Goal: Task Accomplishment & Management: Manage account settings

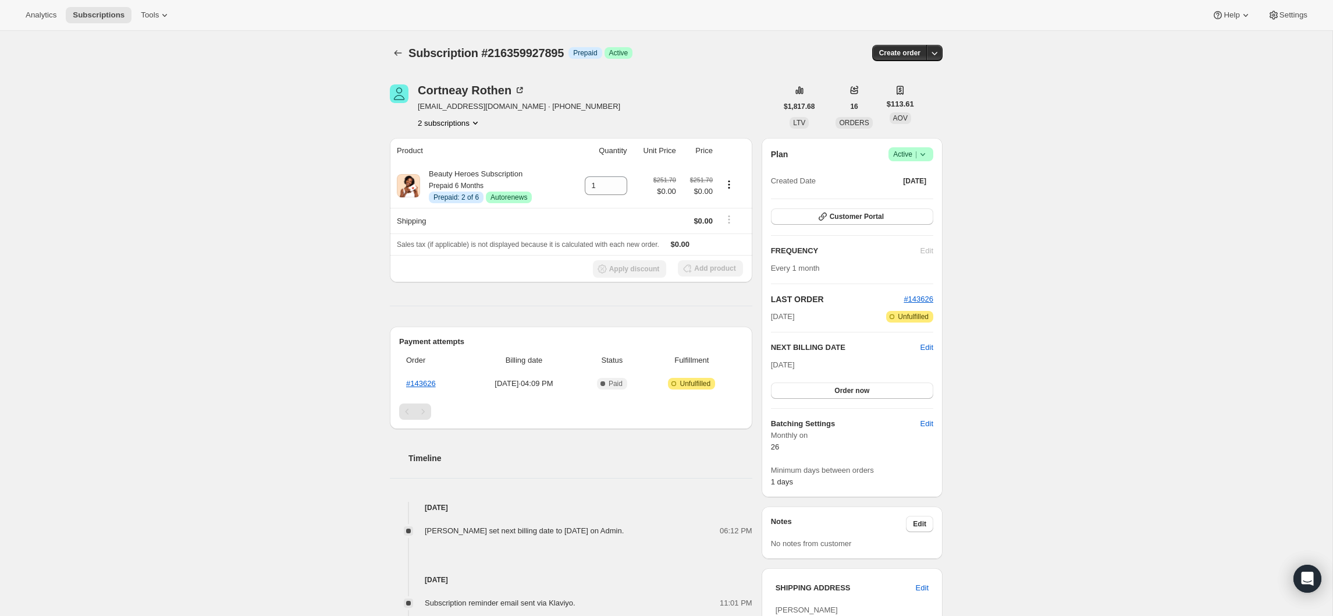
click at [462, 124] on button "2 subscriptions" at bounding box center [449, 123] width 63 height 12
click at [456, 147] on span "212384809047" at bounding box center [431, 144] width 51 height 9
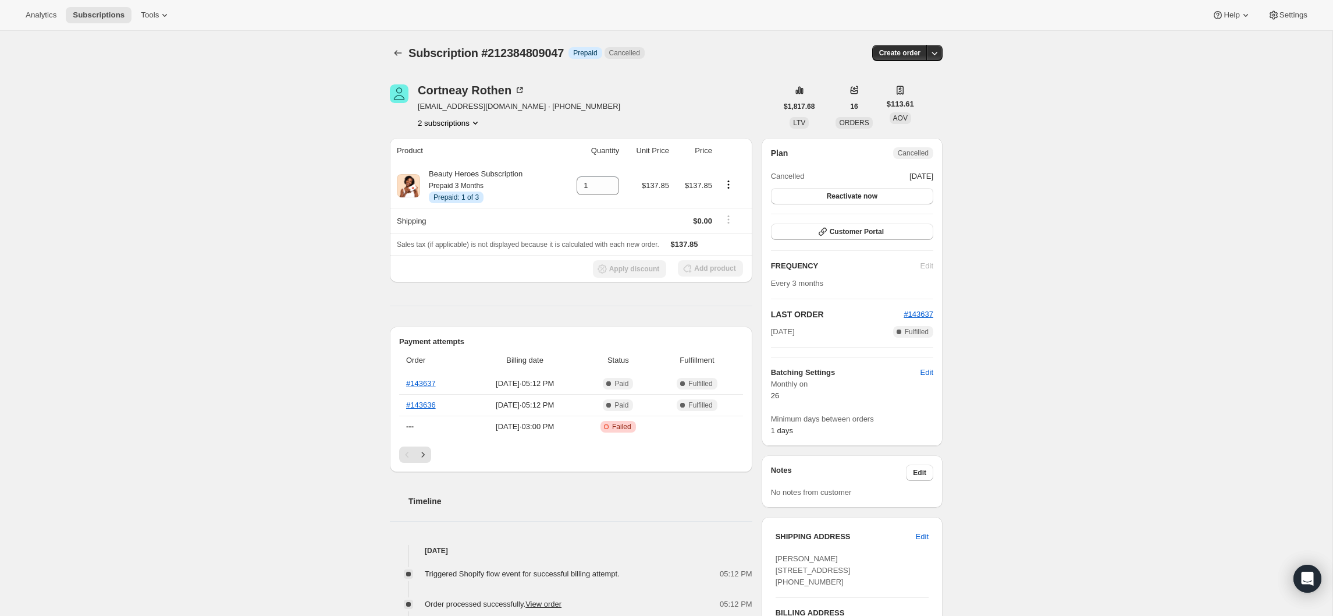
click at [453, 119] on button "2 subscriptions" at bounding box center [449, 123] width 63 height 12
click at [453, 168] on span "216359927895" at bounding box center [430, 164] width 51 height 9
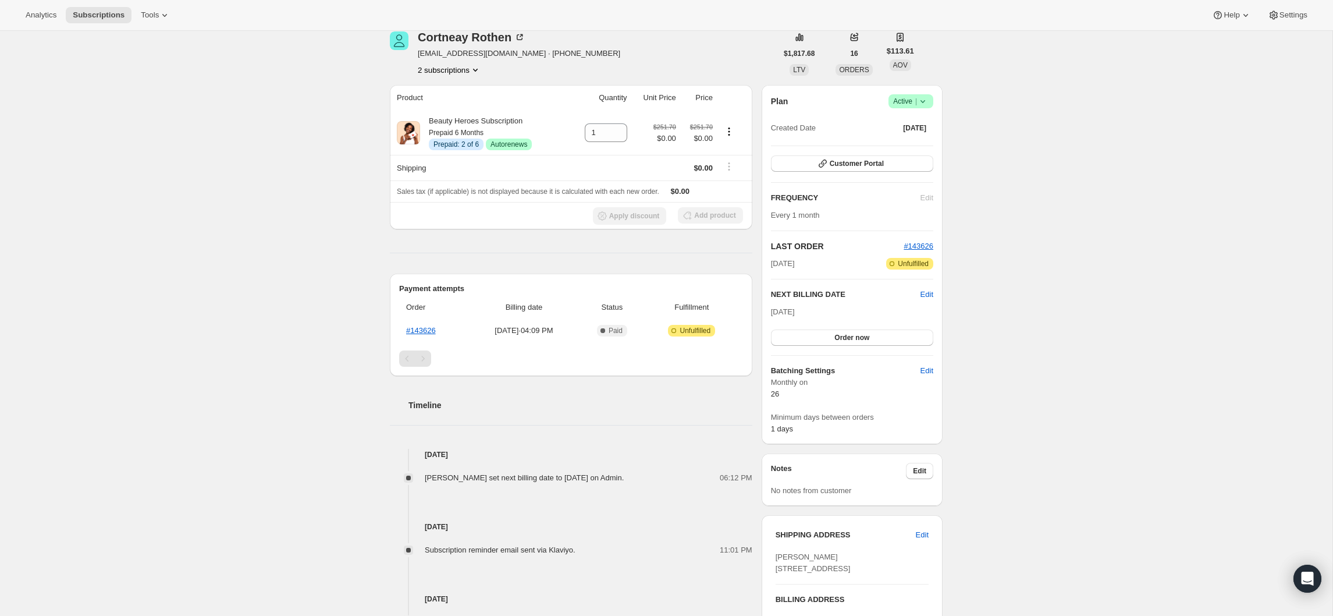
scroll to position [59, 0]
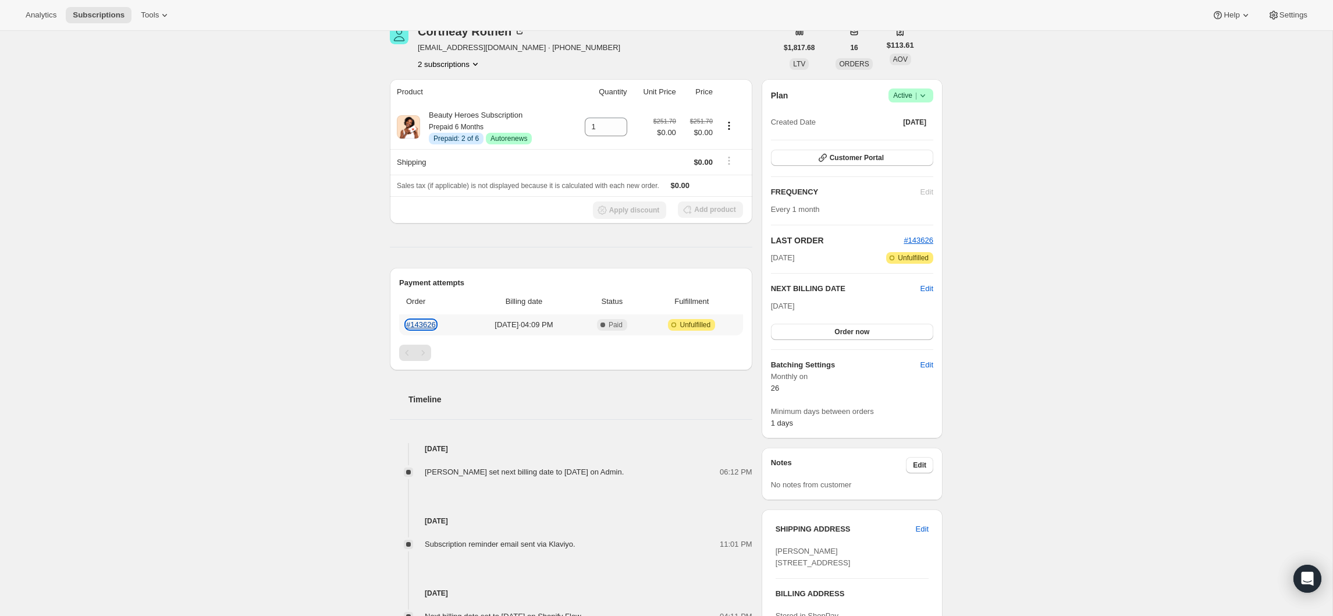
click at [422, 322] on link "#143626" at bounding box center [421, 324] width 30 height 9
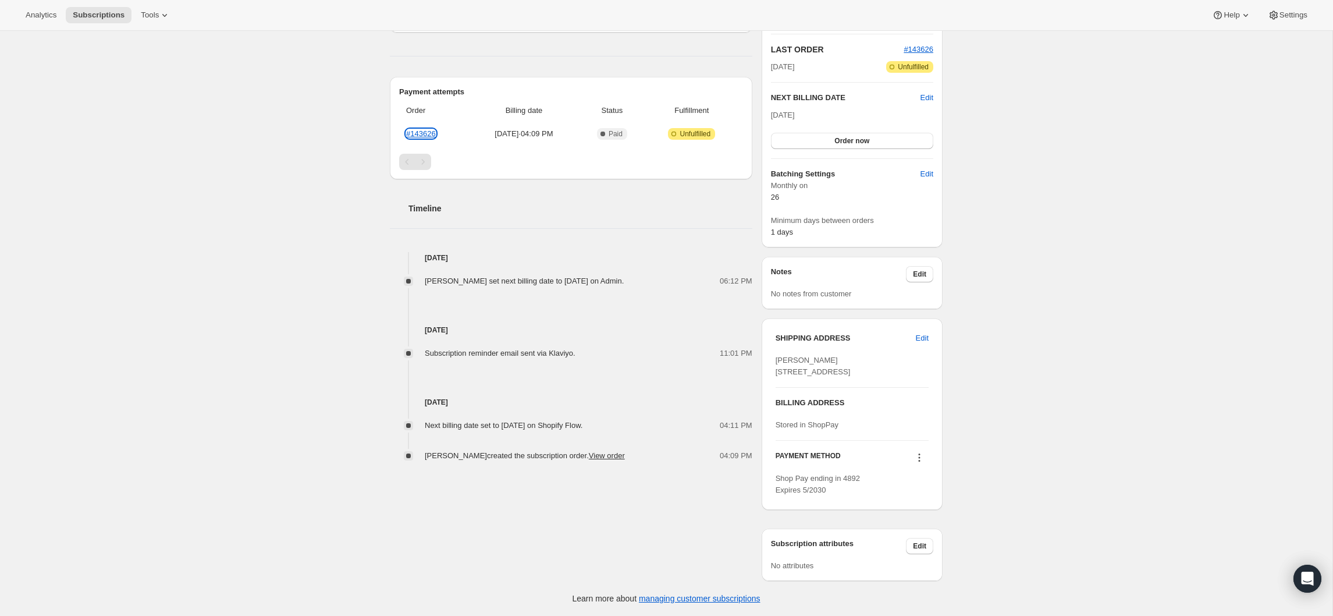
scroll to position [0, 0]
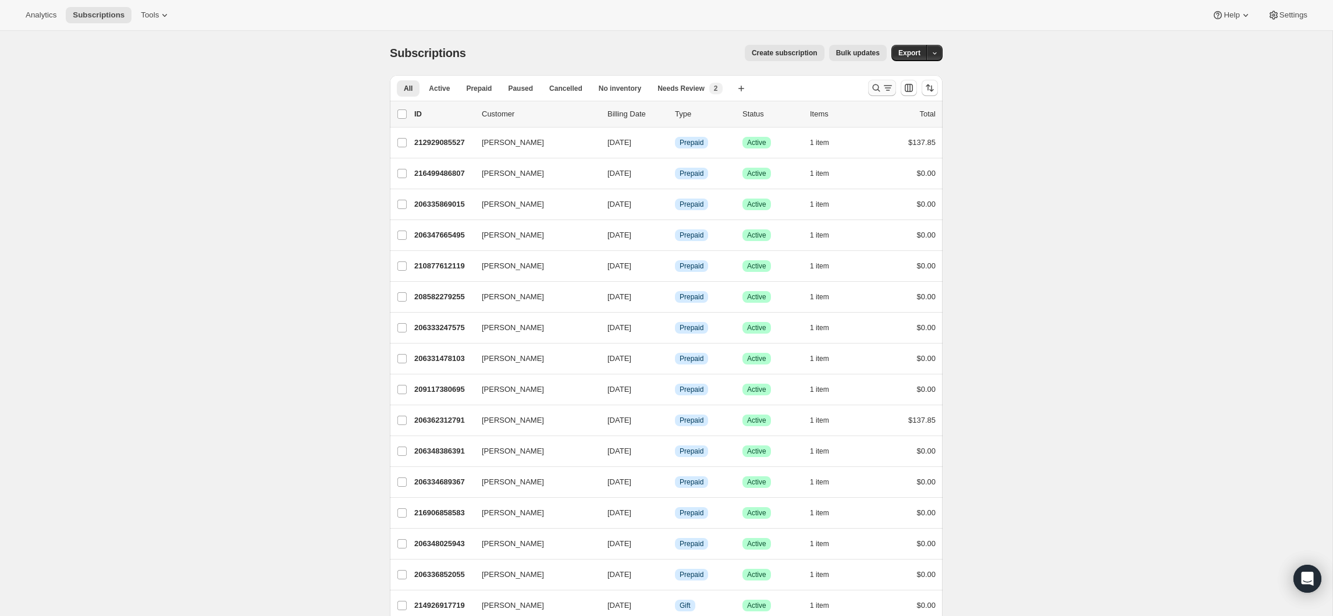
click at [874, 86] on icon "Search and filter results" at bounding box center [876, 88] width 12 height 12
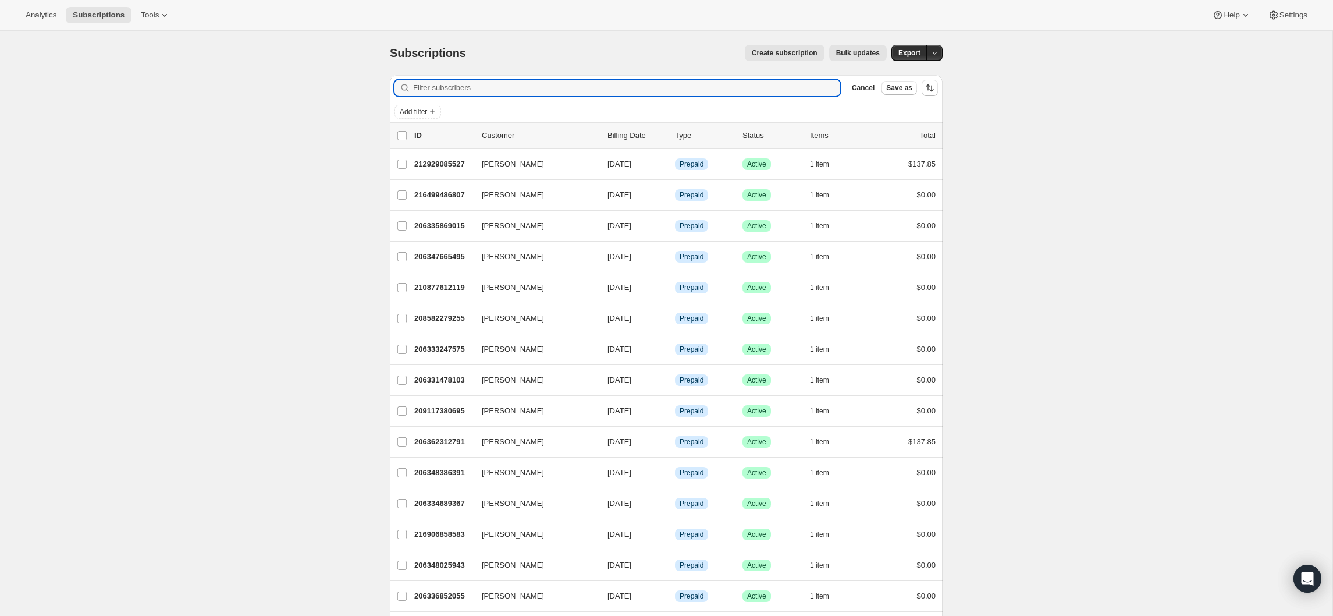
paste input "Chiara Bonardi Schlegel"
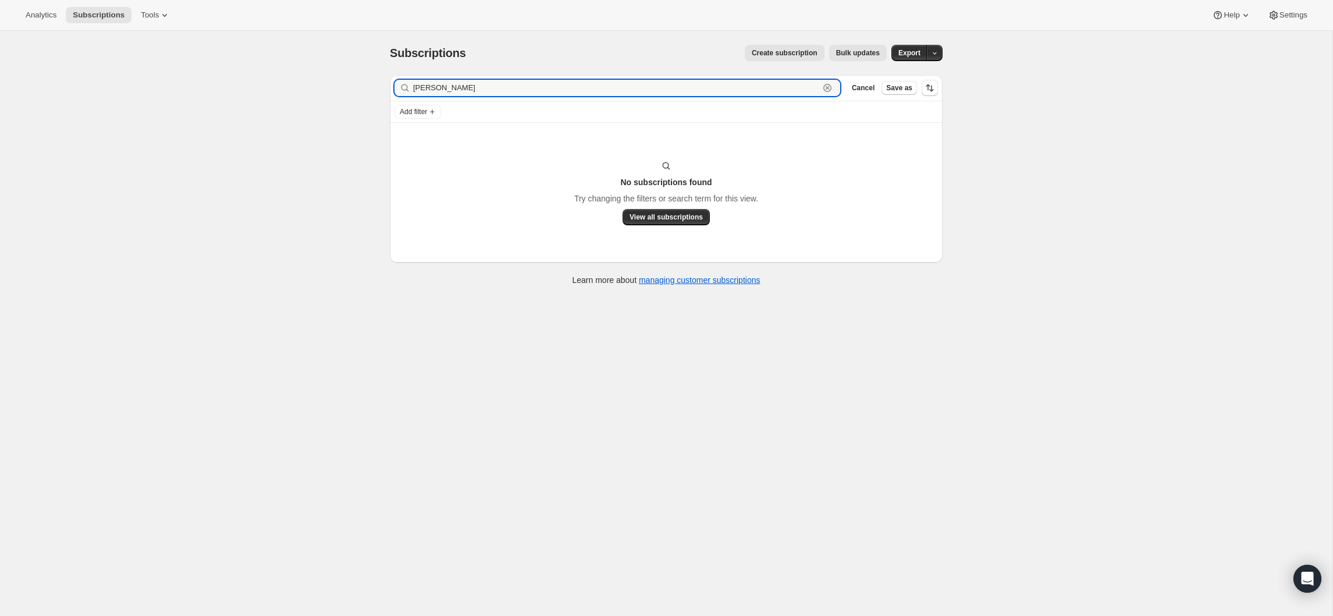
drag, startPoint x: 437, startPoint y: 85, endPoint x: 568, endPoint y: 116, distance: 135.1
click at [568, 116] on div "Filter subscribers Chiara Bonardi Schlegel Clear Cancel Save as Add filter" at bounding box center [666, 99] width 553 height 48
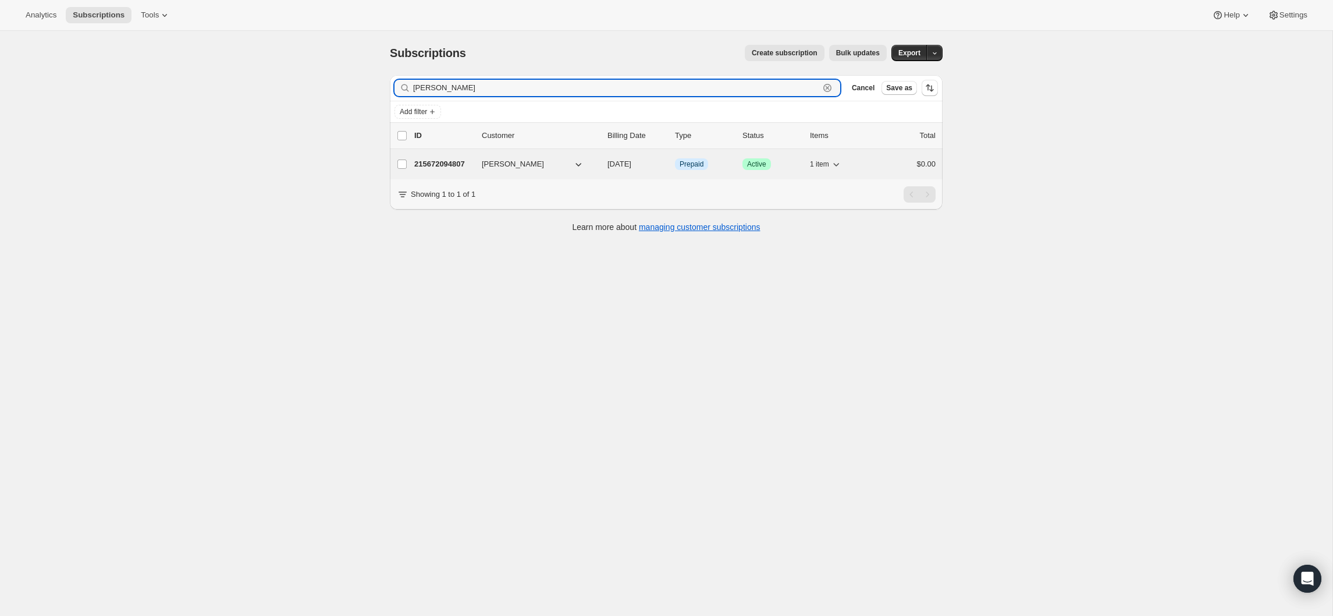
type input "[PERSON_NAME]"
click at [432, 159] on p "215672094807" at bounding box center [443, 164] width 58 height 12
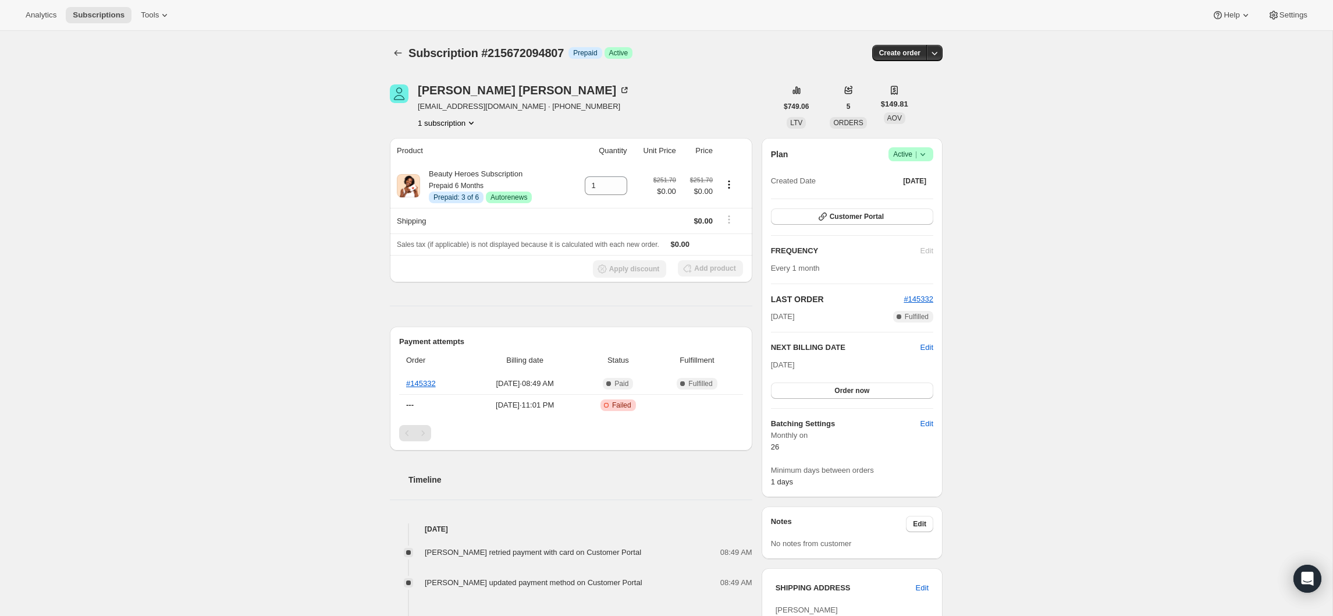
scroll to position [9, 0]
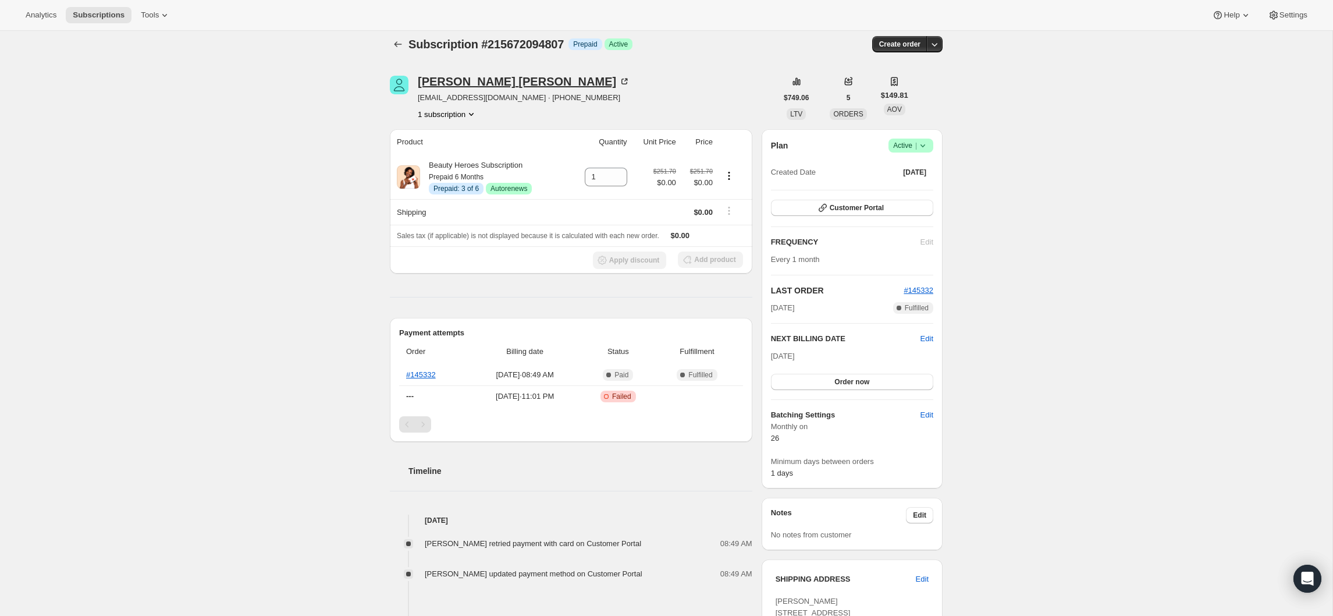
click at [469, 78] on div "Chiara Schlegel" at bounding box center [524, 82] width 212 height 12
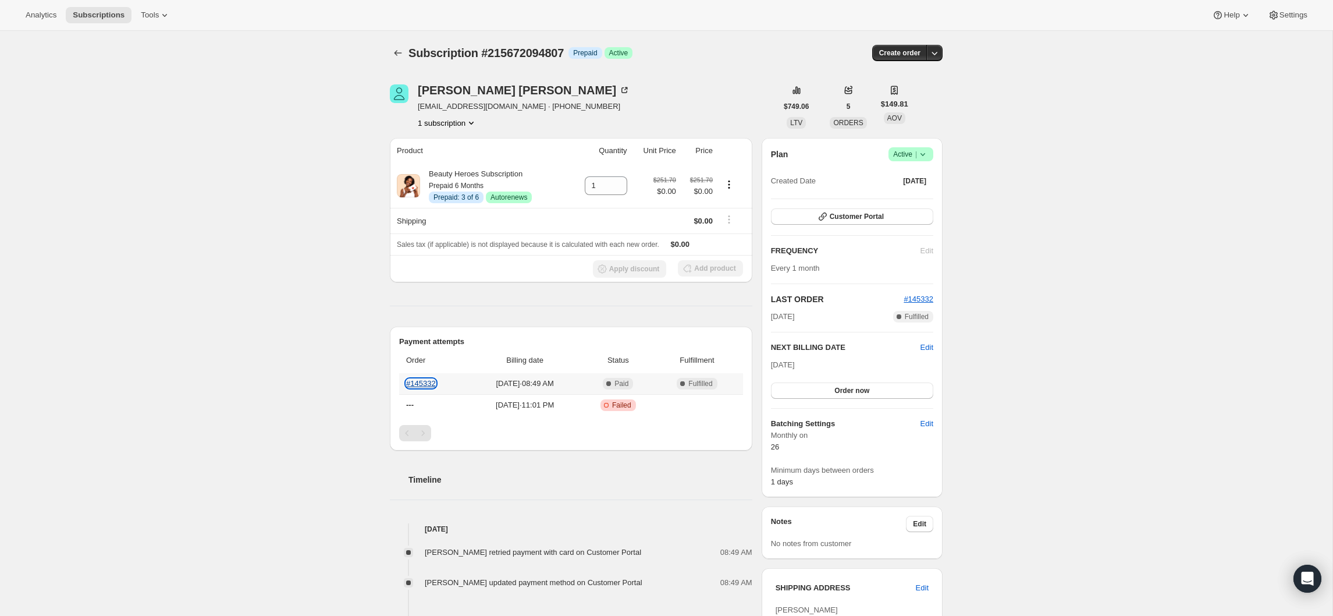
click at [425, 385] on link "#145332" at bounding box center [421, 383] width 30 height 9
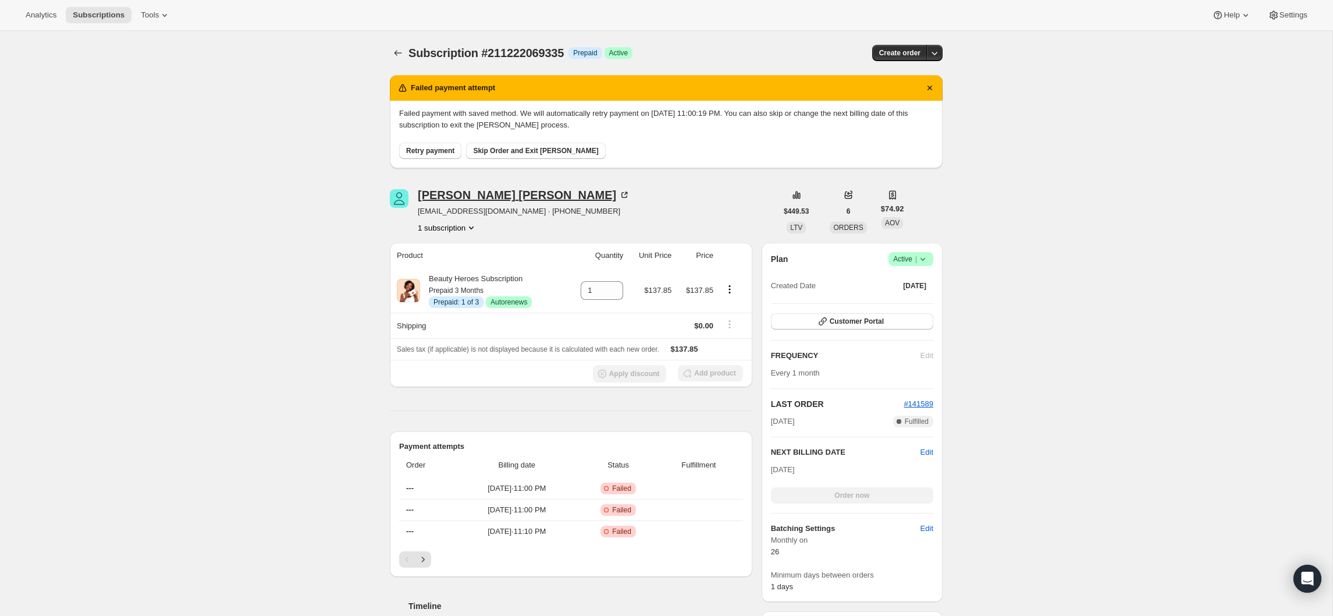
click at [461, 189] on div "[PERSON_NAME]" at bounding box center [524, 195] width 212 height 12
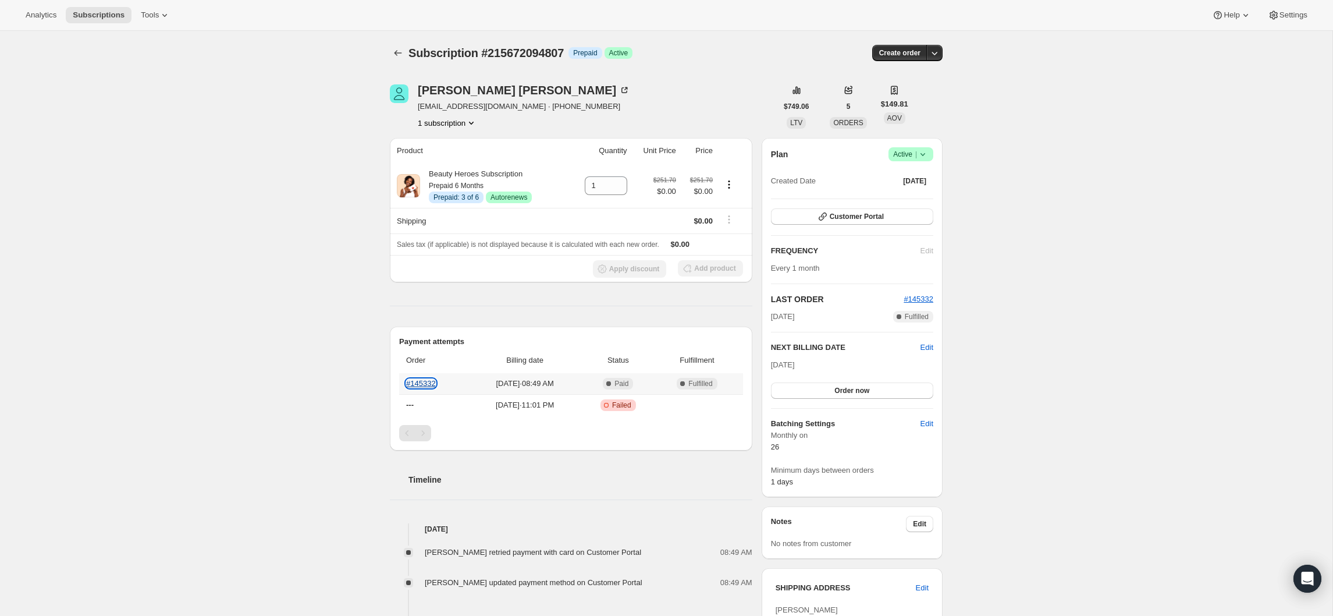
click at [421, 380] on link "#145332" at bounding box center [421, 383] width 30 height 9
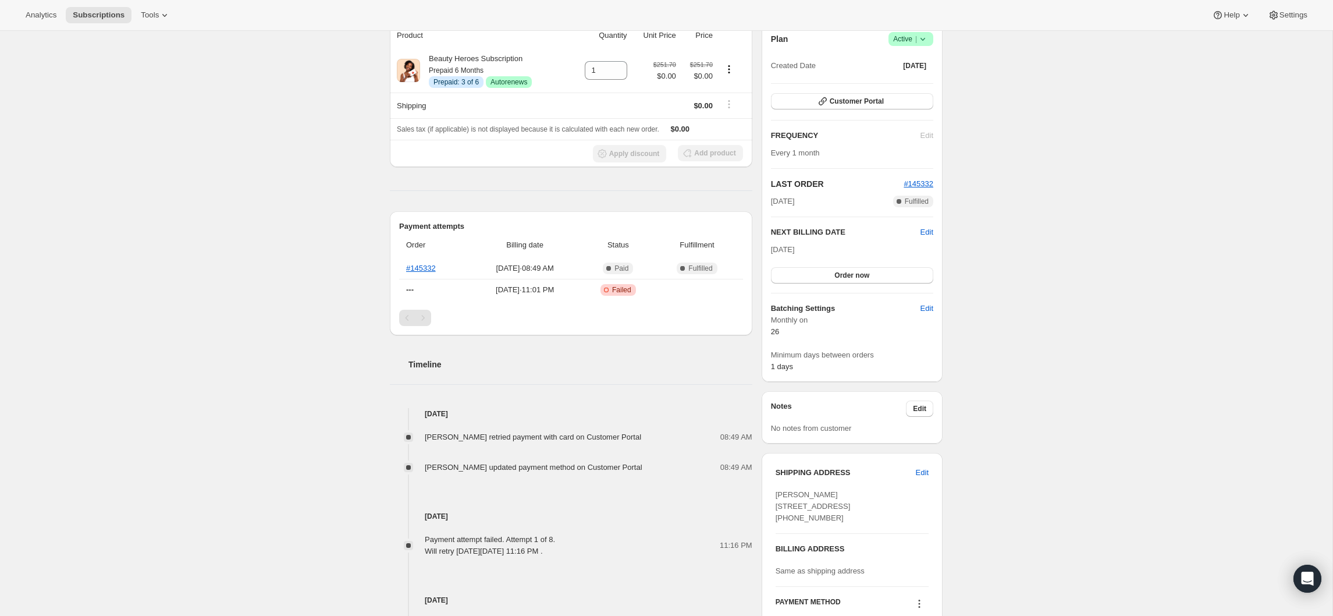
scroll to position [283, 0]
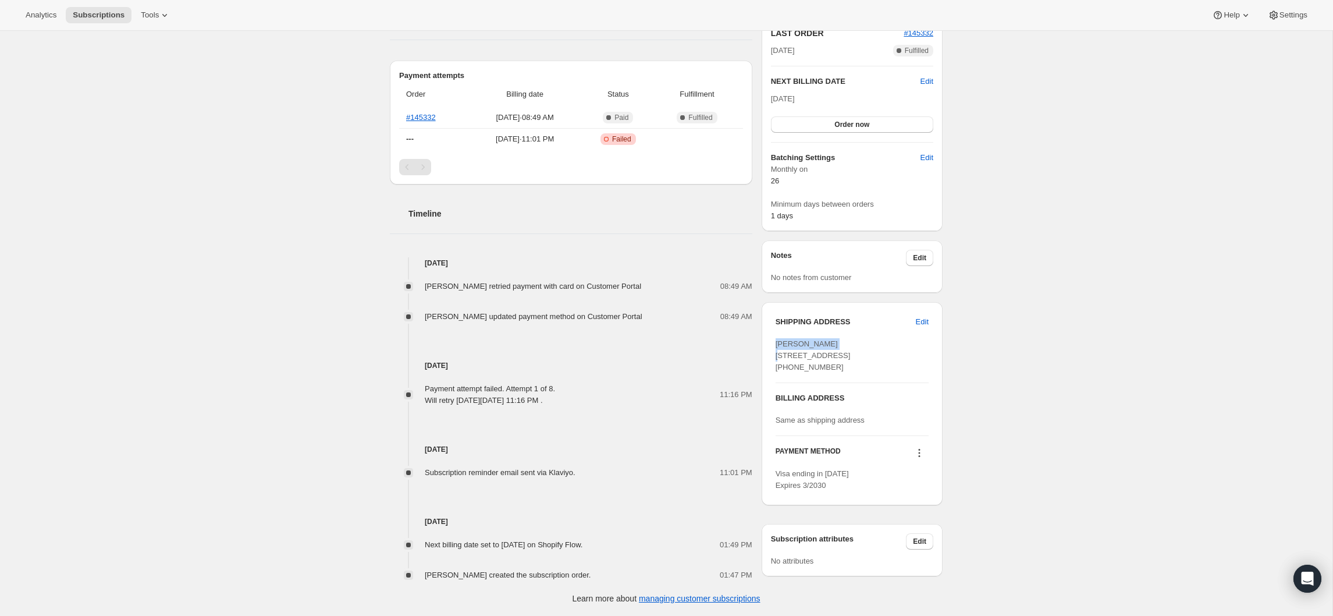
drag, startPoint x: 840, startPoint y: 326, endPoint x: 758, endPoint y: 327, distance: 81.5
click at [758, 327] on div "[PERSON_NAME] [EMAIL_ADDRESS][DOMAIN_NAME] · [PHONE_NUMBER] 1 subscription $749…" at bounding box center [662, 190] width 562 height 781
copy span "[PERSON_NAME]"
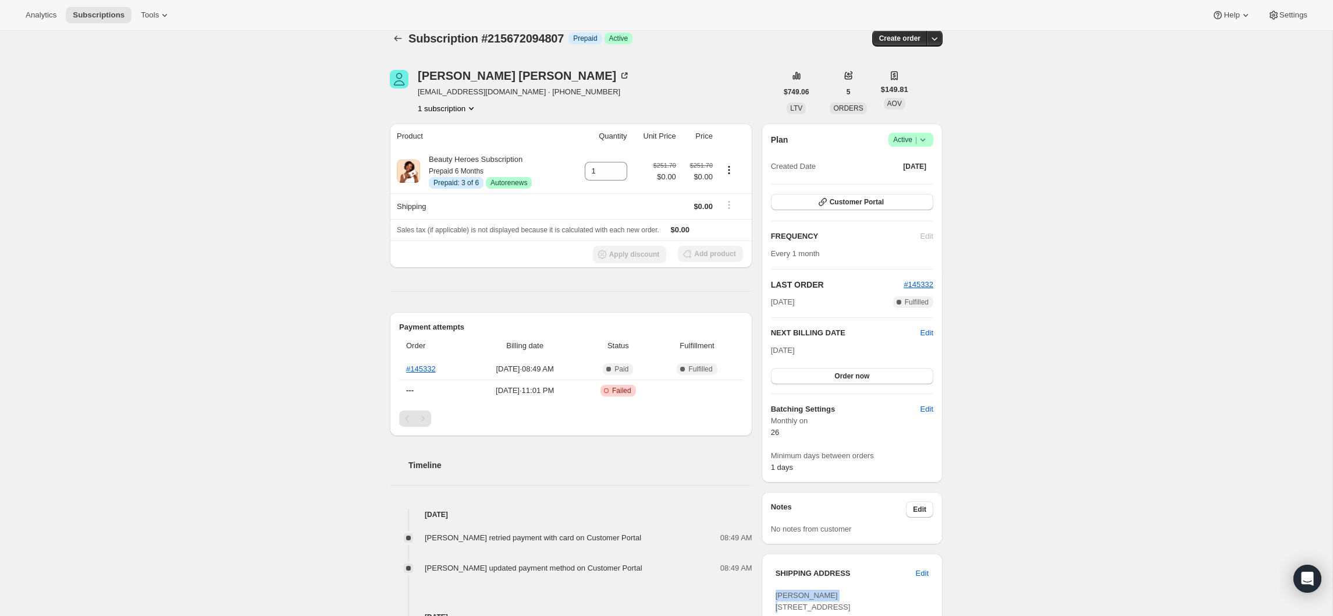
scroll to position [0, 0]
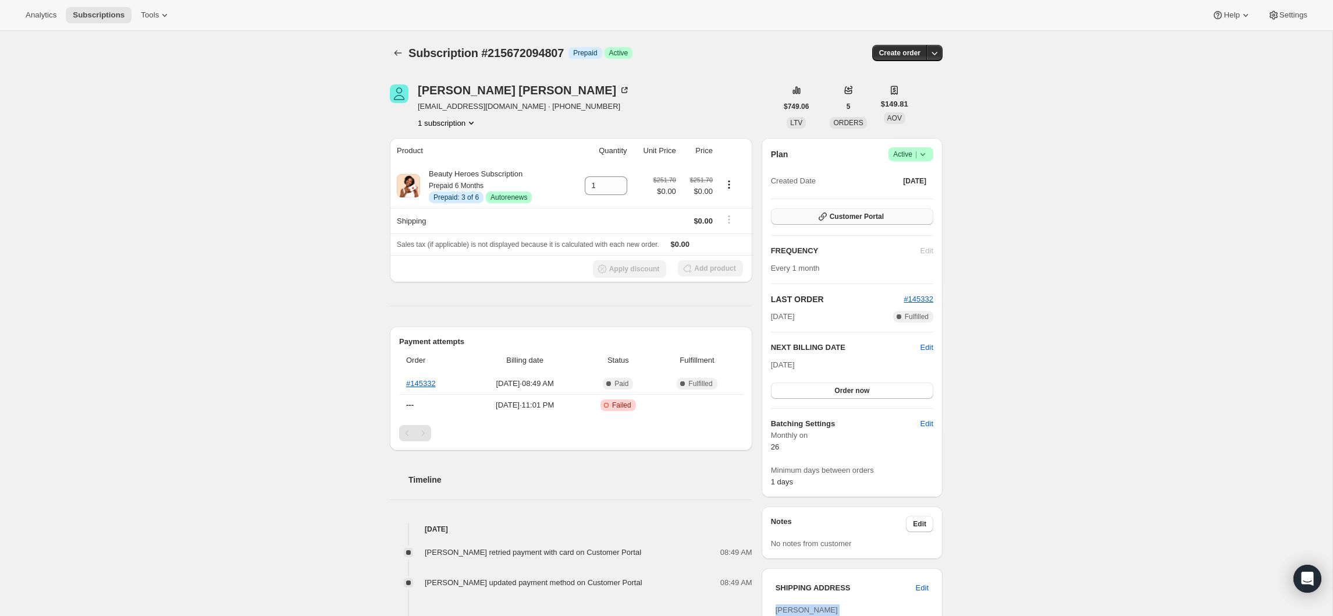
click at [920, 216] on button "Customer Portal" at bounding box center [852, 216] width 162 height 16
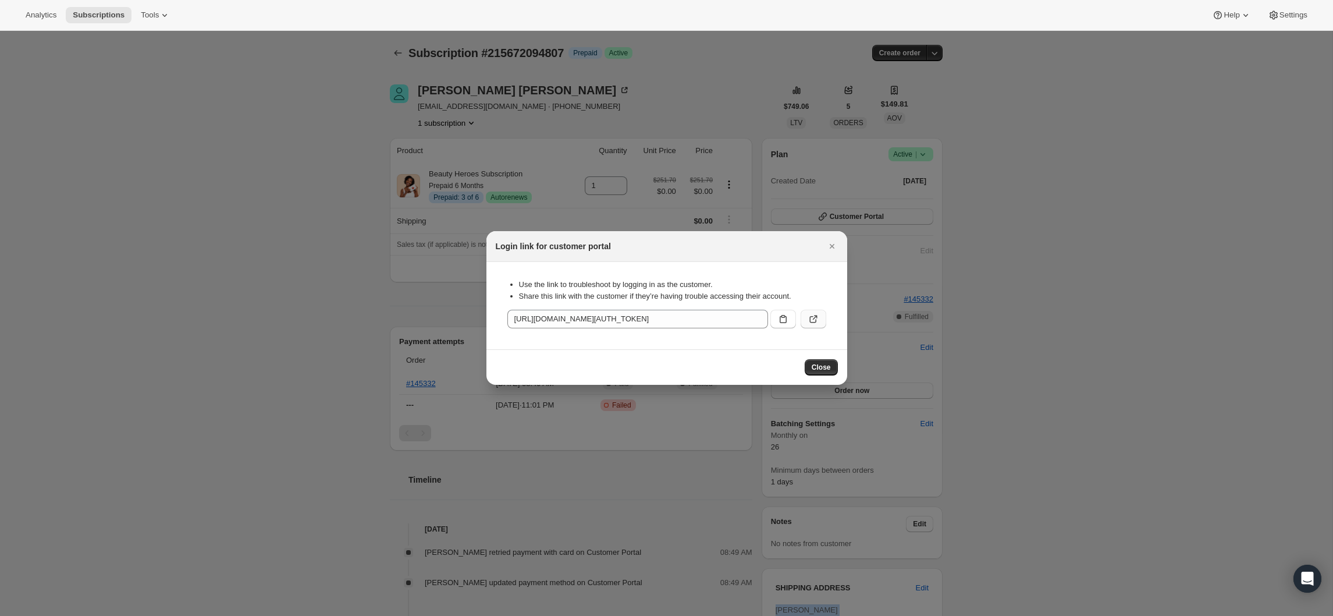
click at [813, 314] on icon ":rbv:" at bounding box center [814, 319] width 12 height 12
click at [837, 245] on icon "Close" at bounding box center [832, 246] width 12 height 12
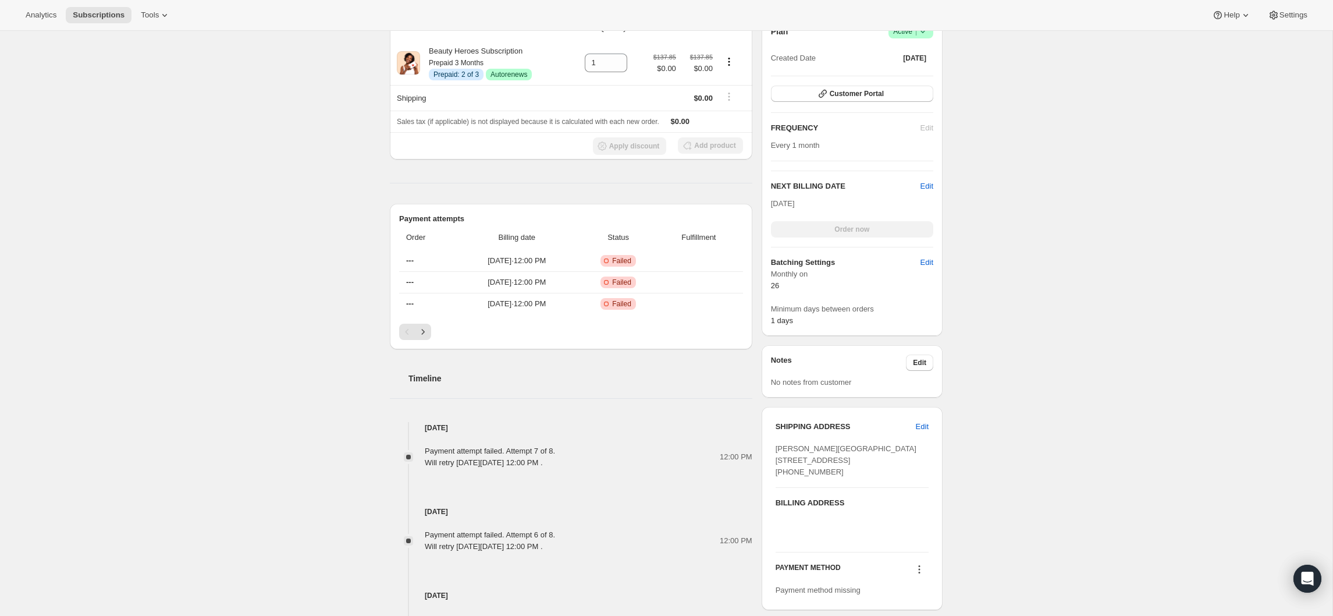
scroll to position [438, 0]
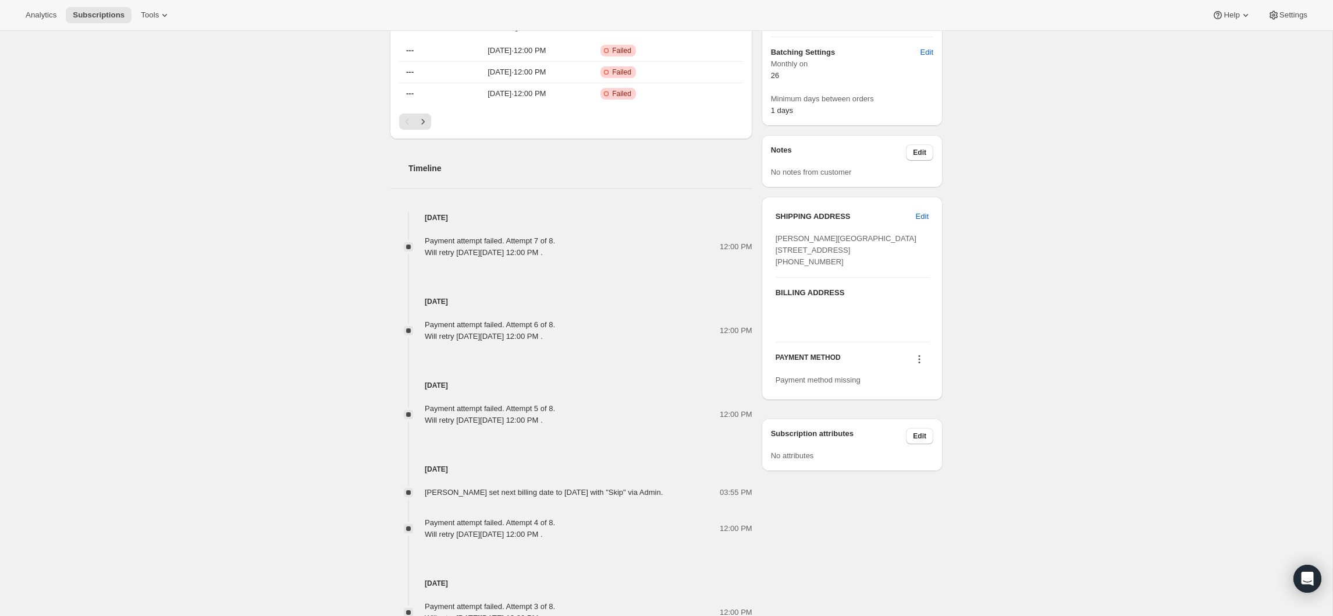
click at [927, 365] on button at bounding box center [919, 359] width 19 height 13
click at [923, 397] on button "Select payment method" at bounding box center [916, 403] width 87 height 19
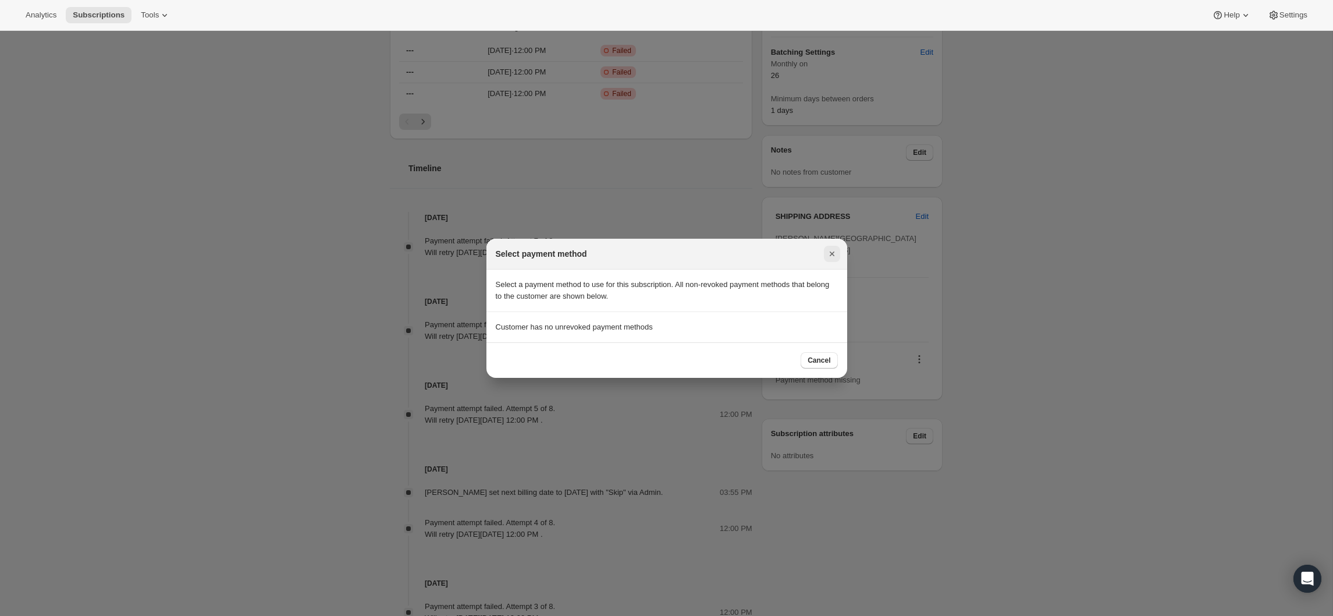
click at [834, 248] on icon "Close" at bounding box center [832, 254] width 12 height 12
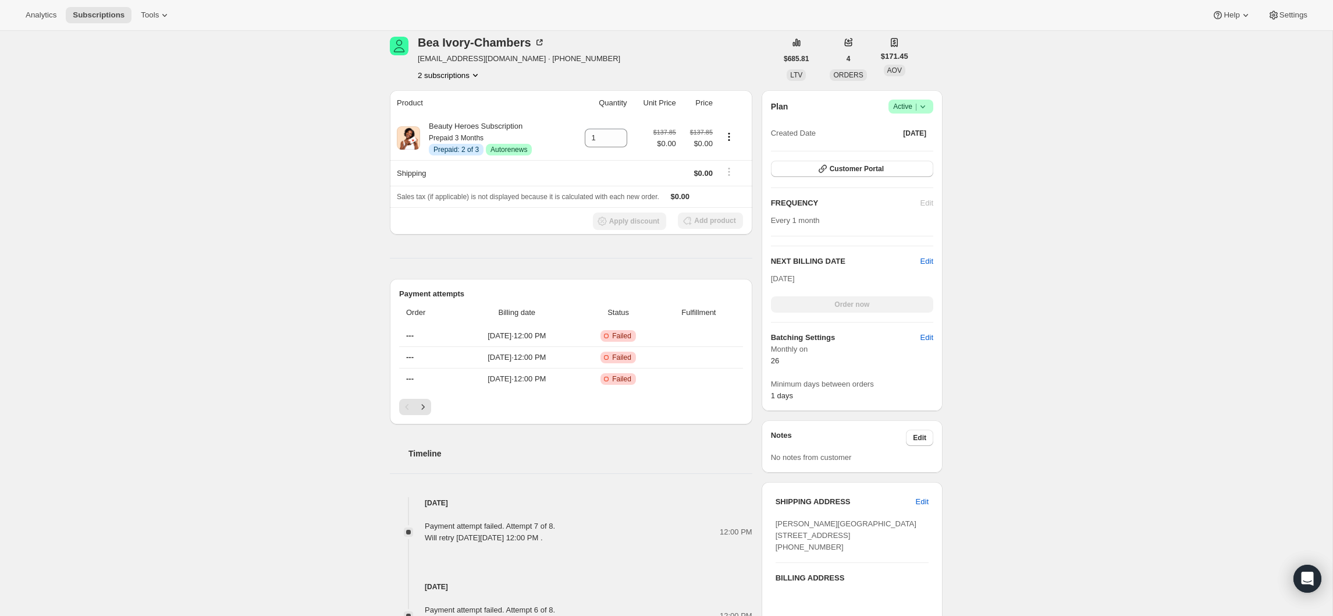
scroll to position [194, 0]
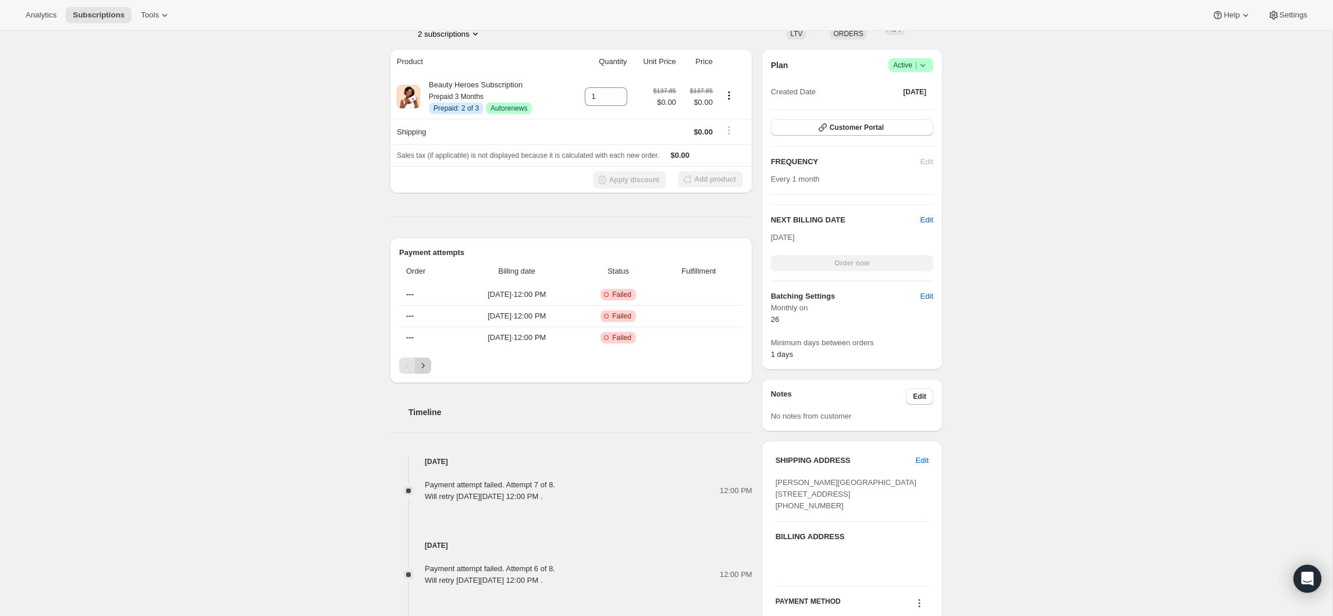
click at [423, 365] on icon "Next" at bounding box center [423, 364] width 3 height 5
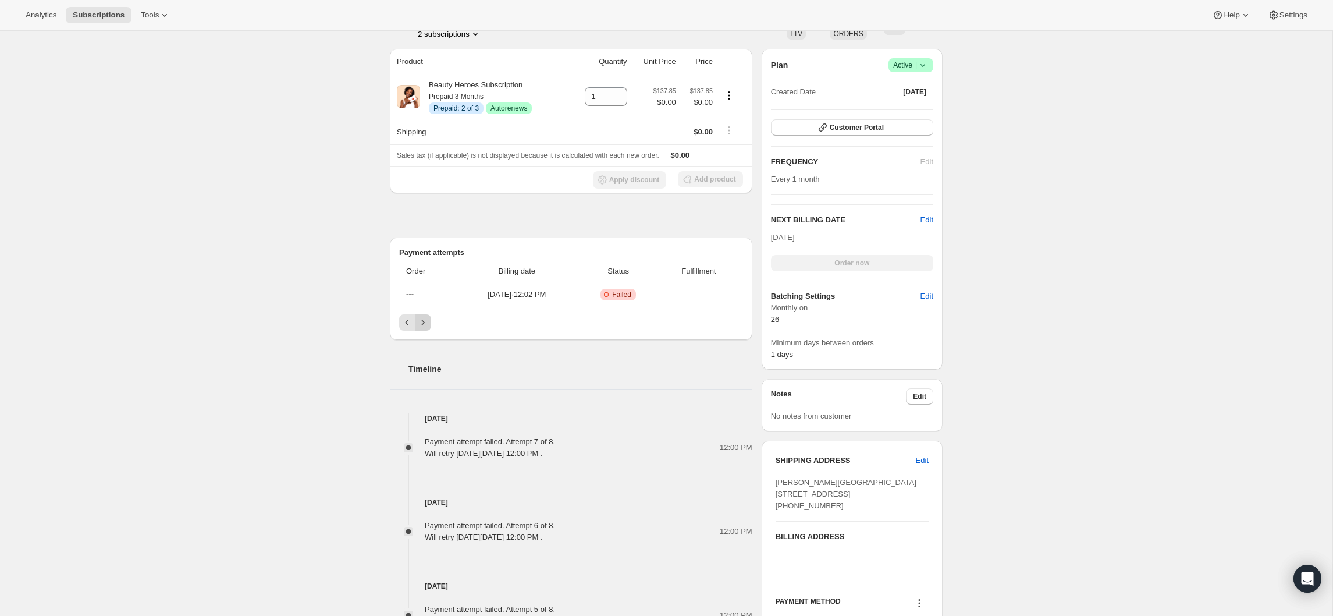
click at [423, 365] on h2 "Timeline" at bounding box center [580, 369] width 344 height 12
click at [403, 323] on icon "Previous" at bounding box center [407, 323] width 12 height 12
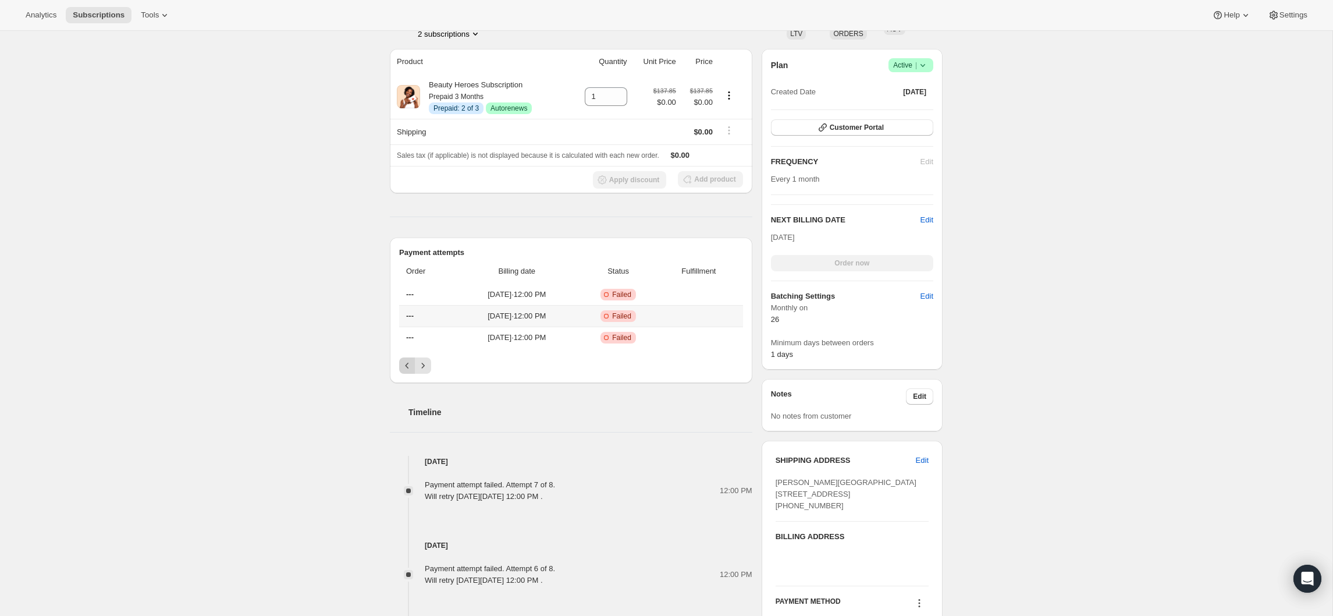
click at [403, 323] on th "---" at bounding box center [427, 316] width 56 height 22
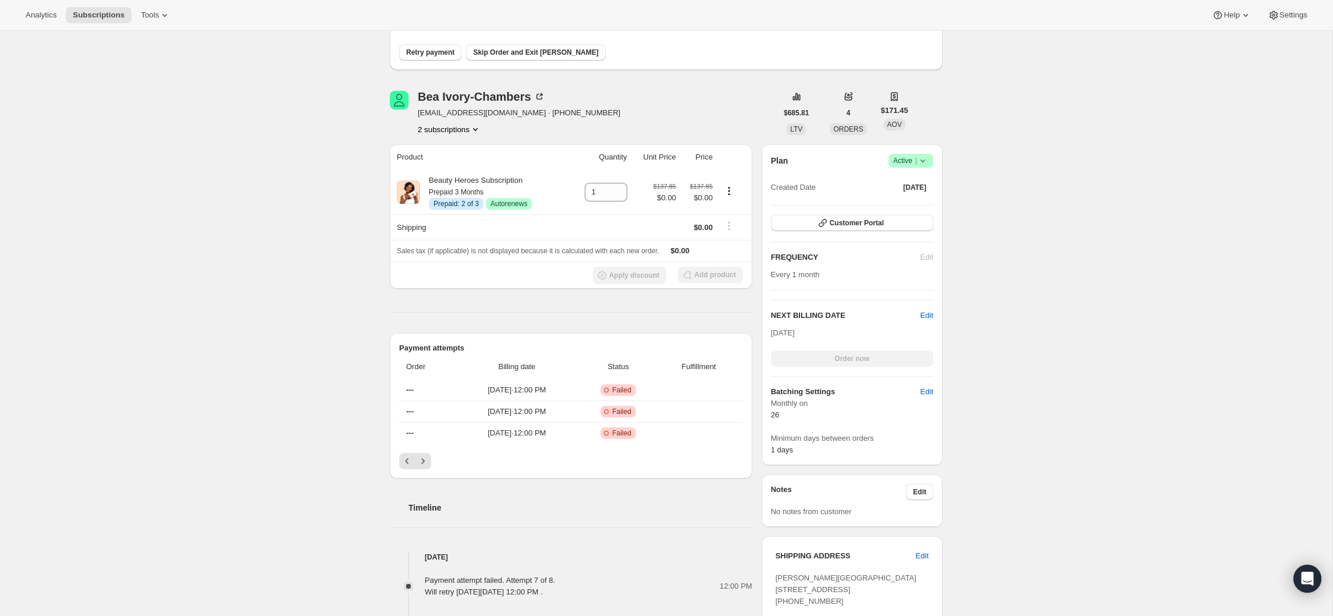
scroll to position [23, 0]
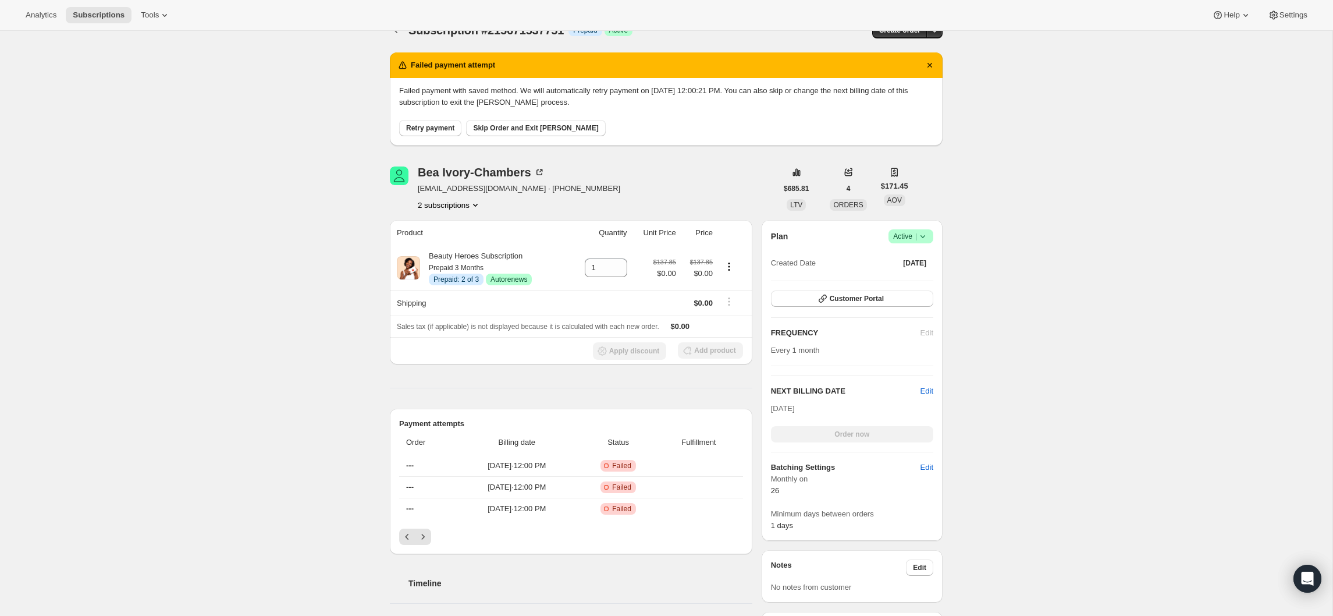
click at [928, 382] on div "Plan Success Active | Created Date Sep 11, 2025 Customer Portal FREQUENCY Edit …" at bounding box center [852, 380] width 162 height 302
click at [925, 390] on span "Edit" at bounding box center [926, 391] width 13 height 12
click at [846, 411] on input "2025-11-27" at bounding box center [852, 413] width 162 height 20
click at [840, 411] on input "2025-11-27" at bounding box center [852, 413] width 162 height 20
click at [839, 410] on input "2025-10-27" at bounding box center [852, 413] width 162 height 20
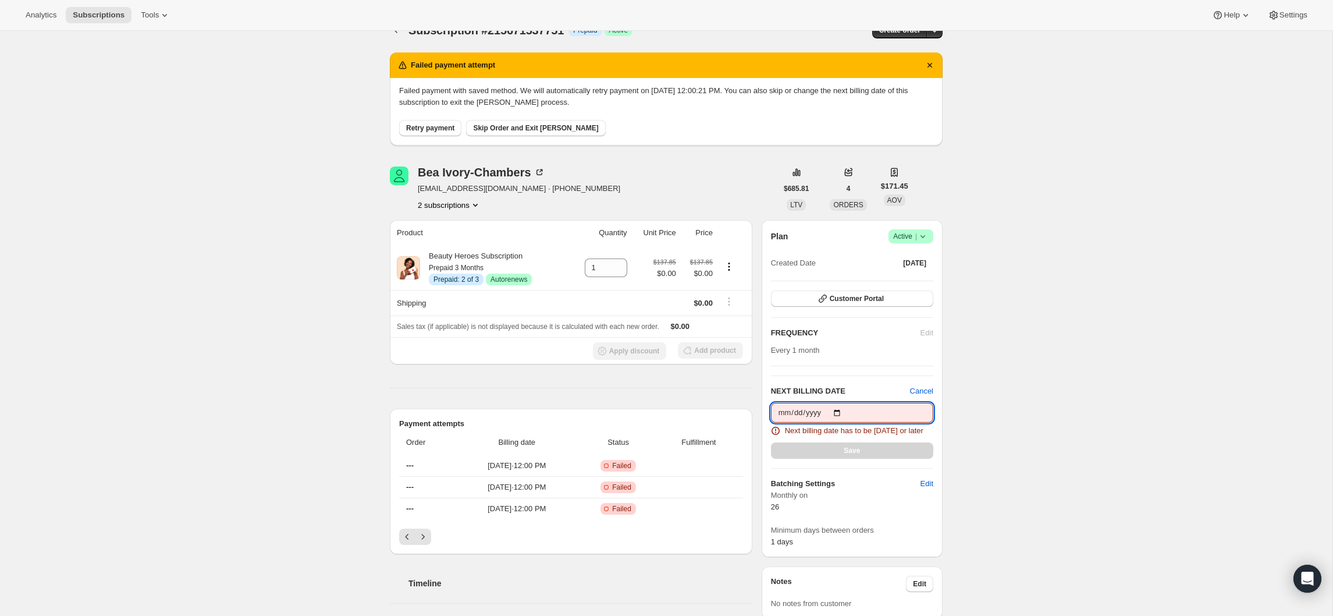
type input "2025-09-30"
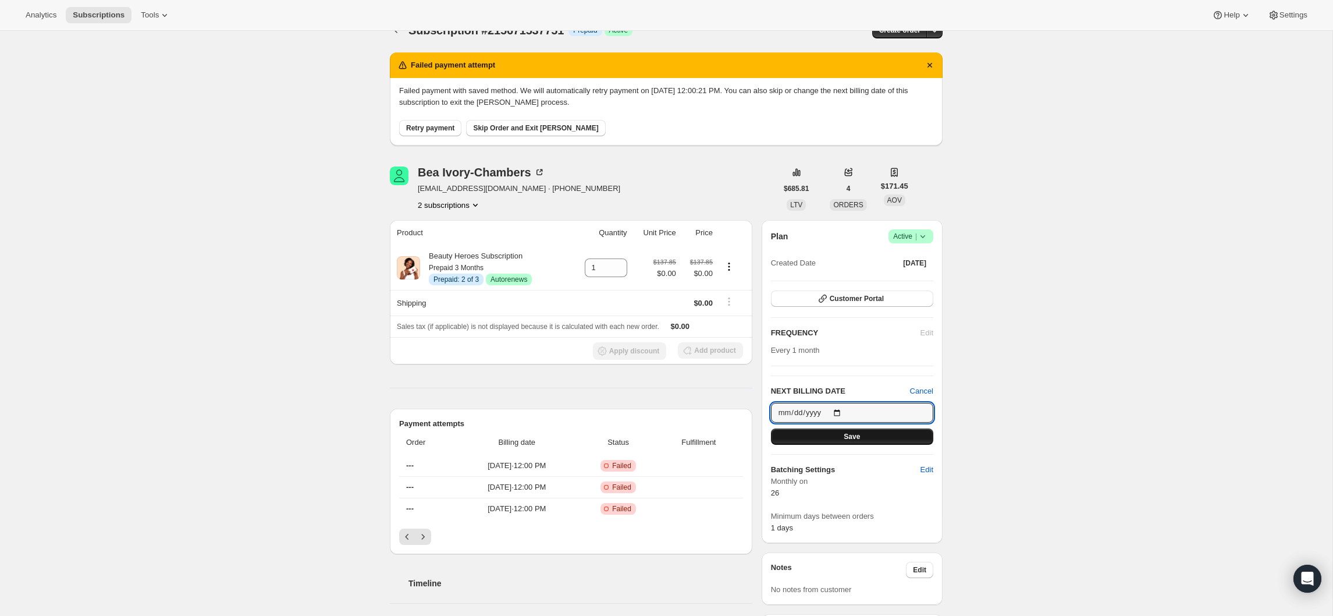
click at [862, 438] on button "Save" at bounding box center [852, 436] width 162 height 16
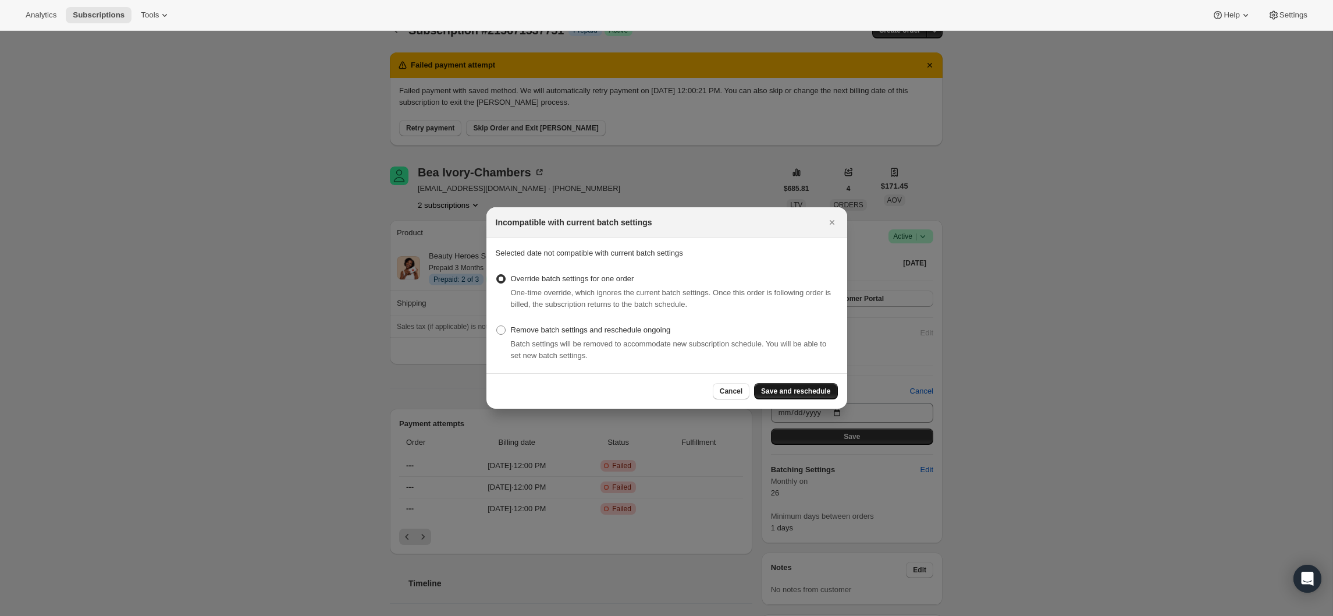
click at [763, 390] on span "Save and reschedule" at bounding box center [795, 390] width 69 height 9
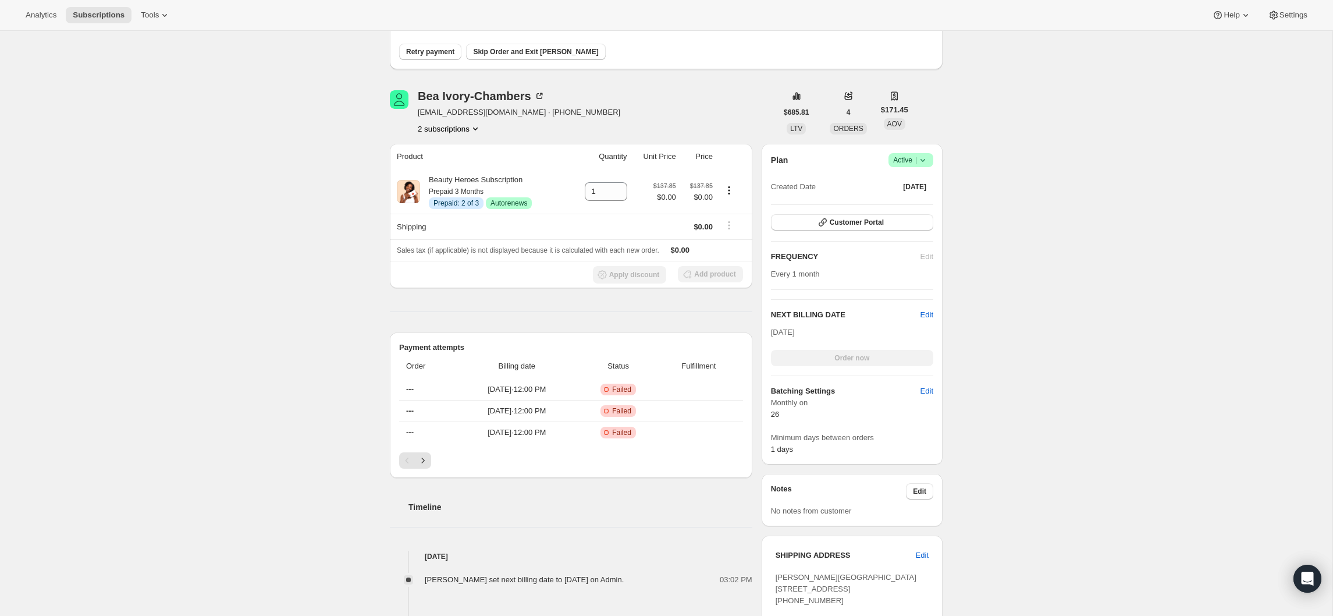
scroll to position [253, 0]
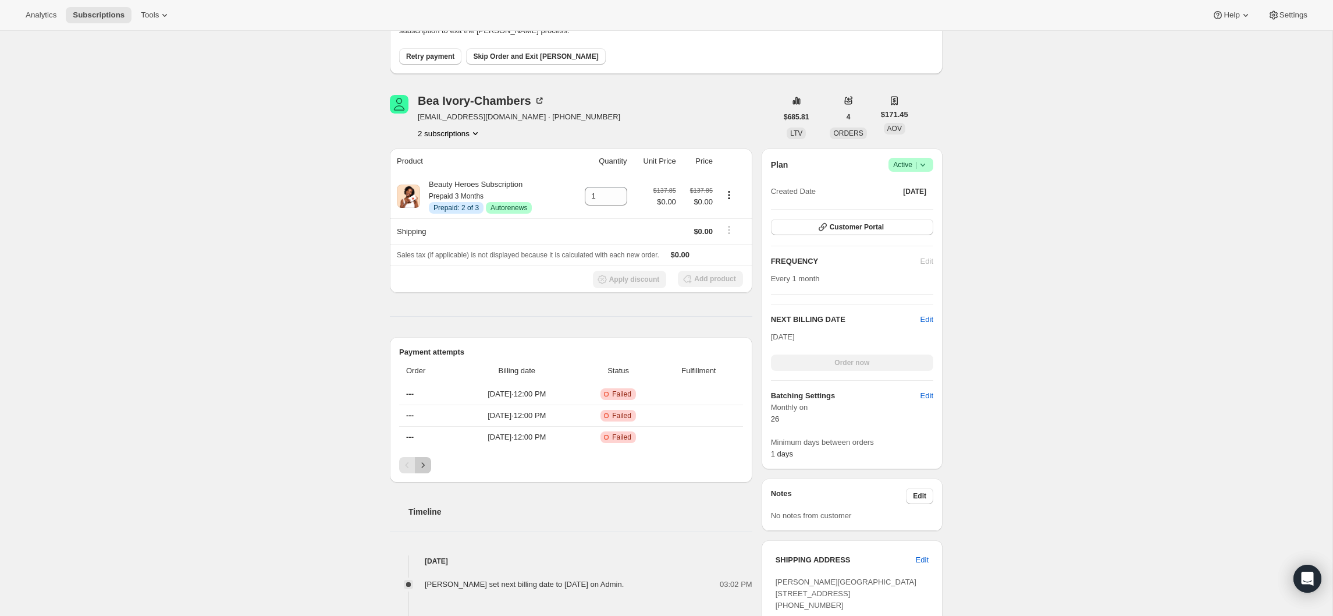
click at [425, 469] on icon "Next" at bounding box center [423, 465] width 12 height 12
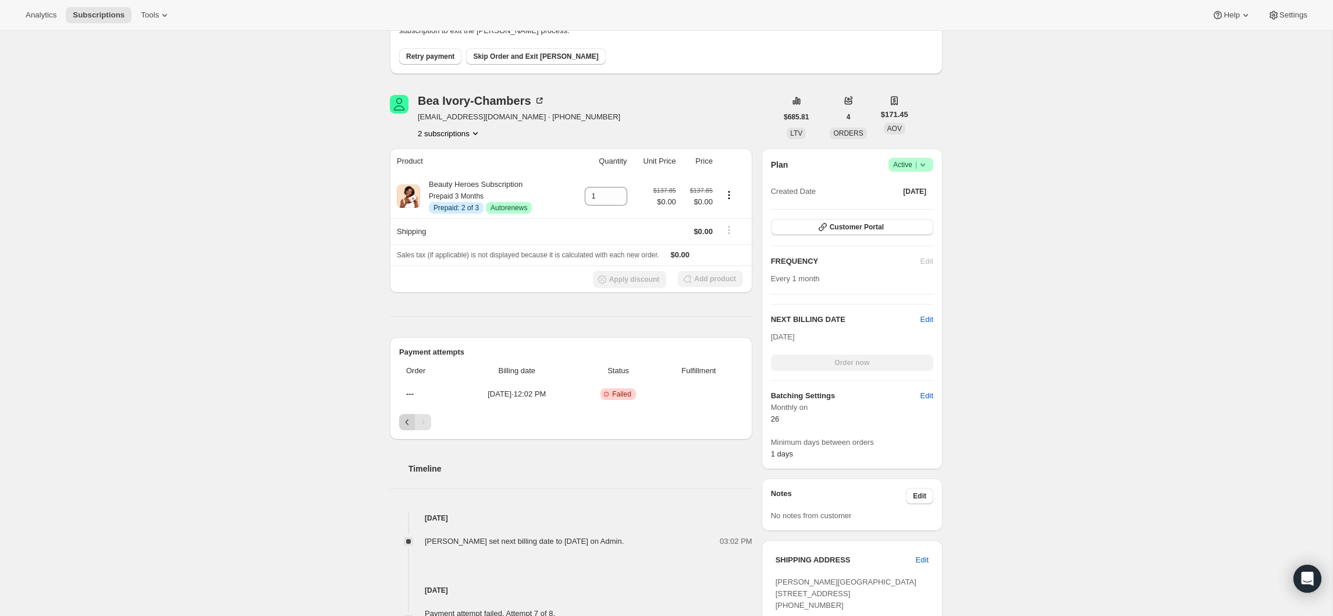
click at [401, 419] on icon "Previous" at bounding box center [407, 422] width 12 height 12
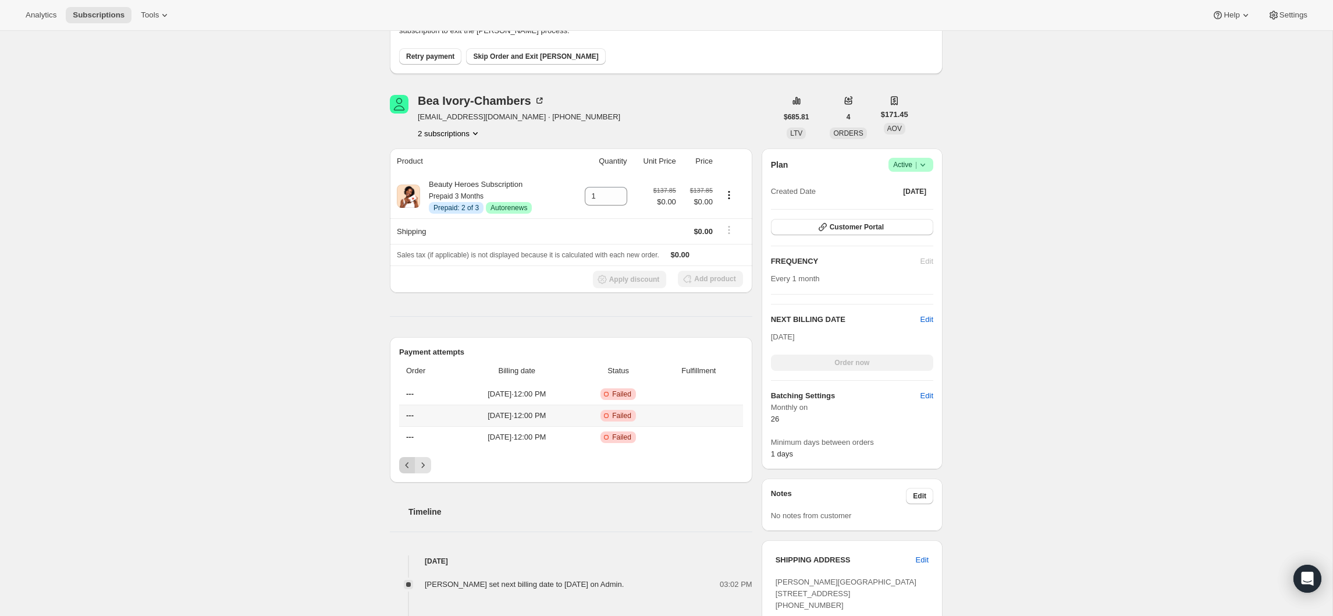
click at [401, 419] on th "---" at bounding box center [427, 415] width 56 height 22
click at [371, 418] on div "Subscription #215671537751. This page is ready Subscription #215671537751 Info …" at bounding box center [666, 402] width 1332 height 1248
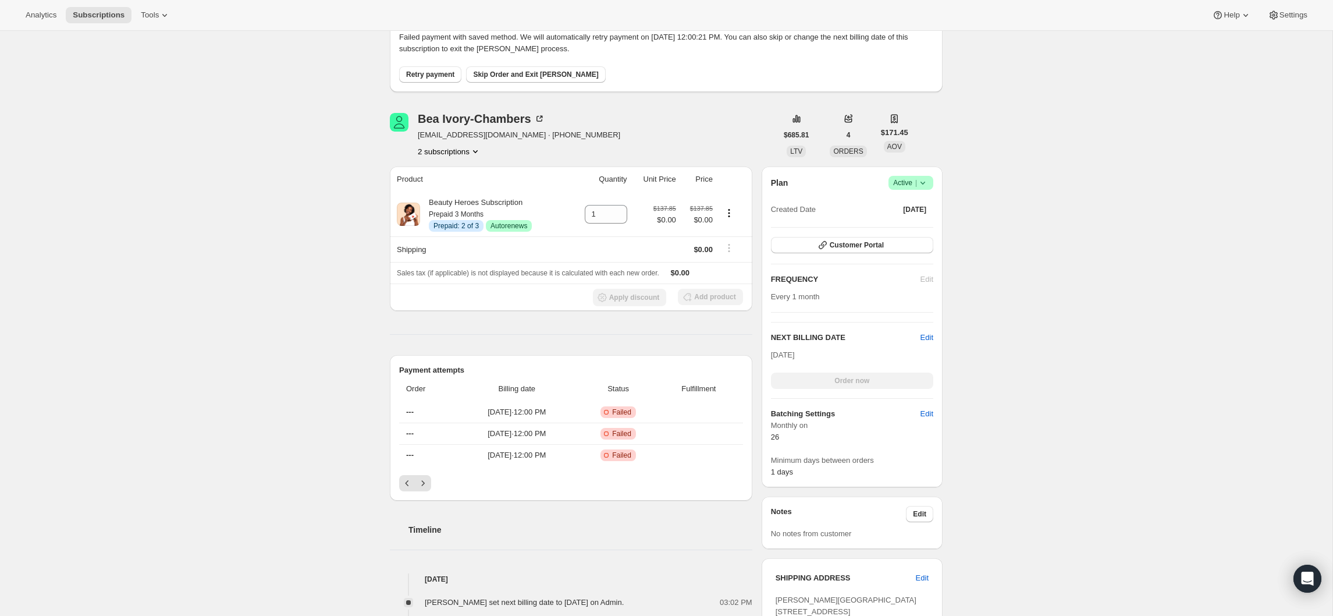
scroll to position [226, 0]
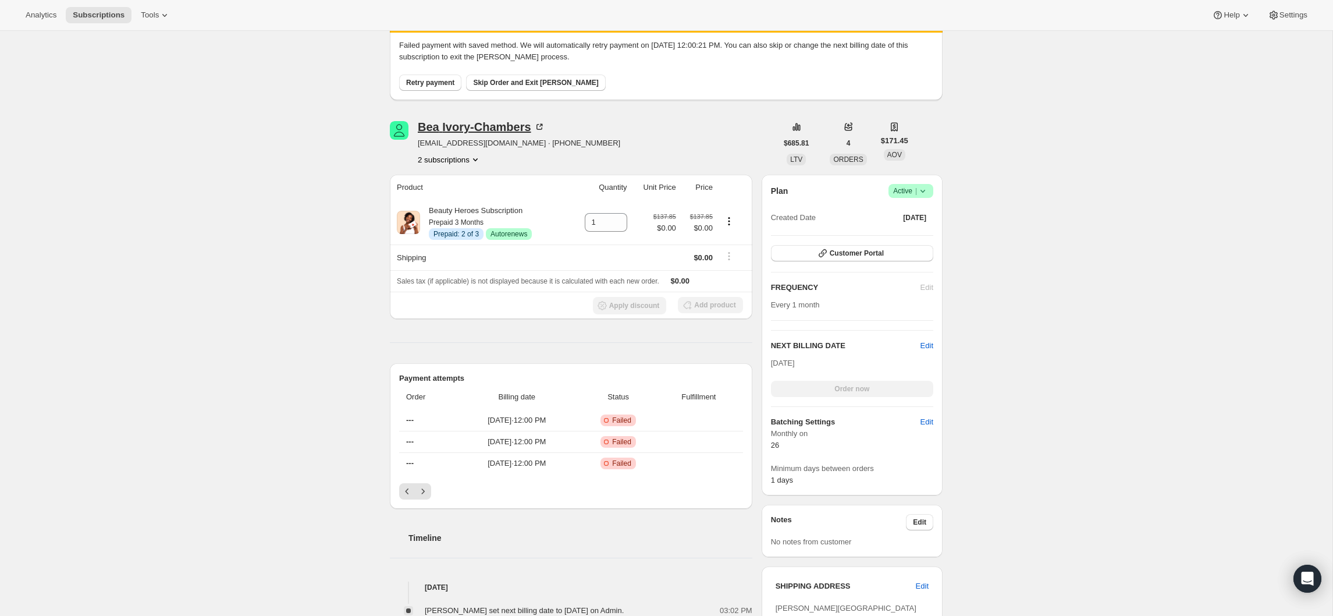
click at [510, 129] on div "Bea Ivory-Chambers" at bounding box center [481, 127] width 127 height 12
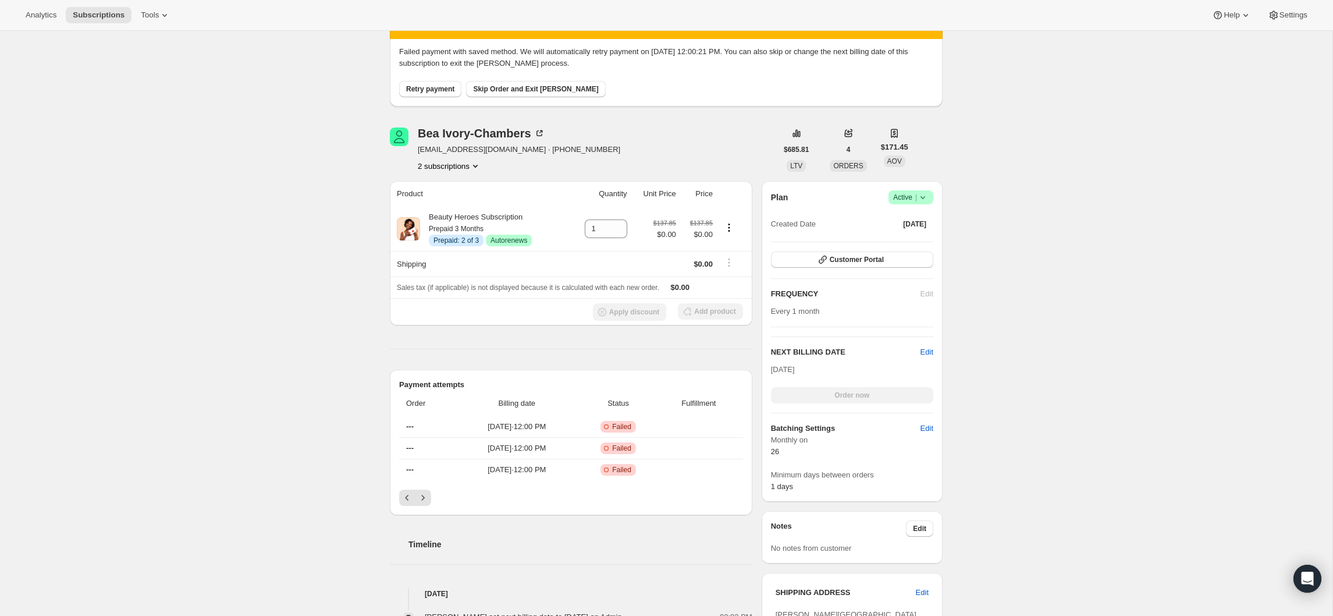
scroll to position [244, 0]
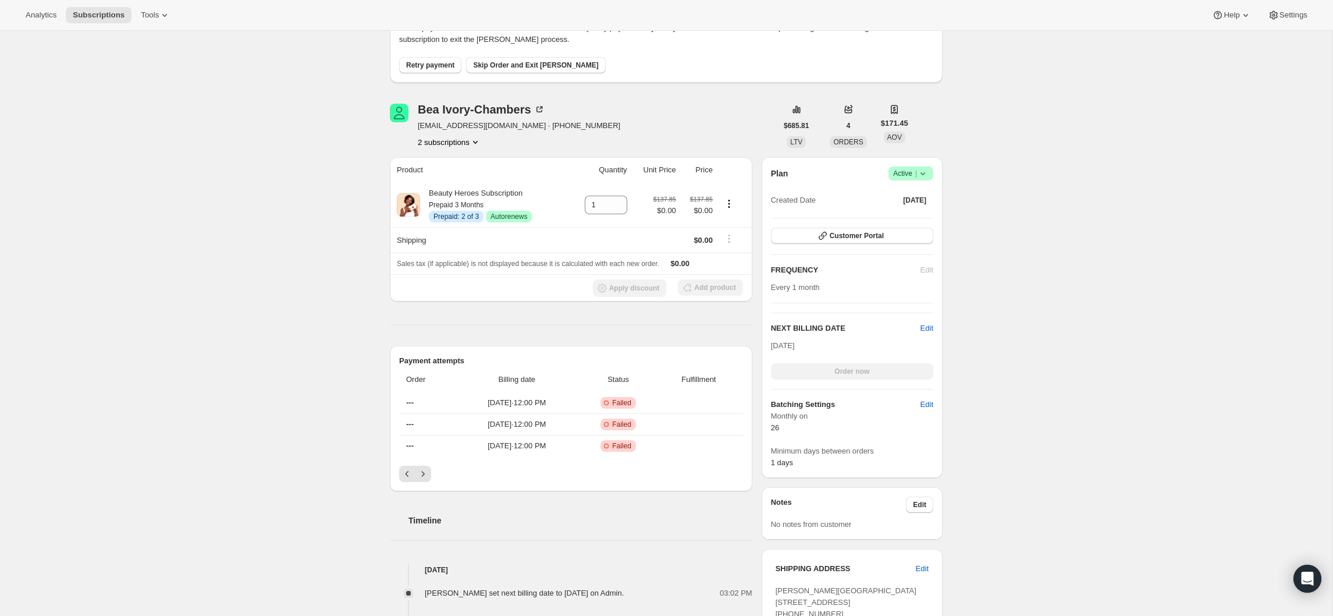
click at [923, 176] on icon at bounding box center [923, 174] width 12 height 12
click at [916, 218] on span "Cancel subscription" at bounding box center [907, 216] width 66 height 9
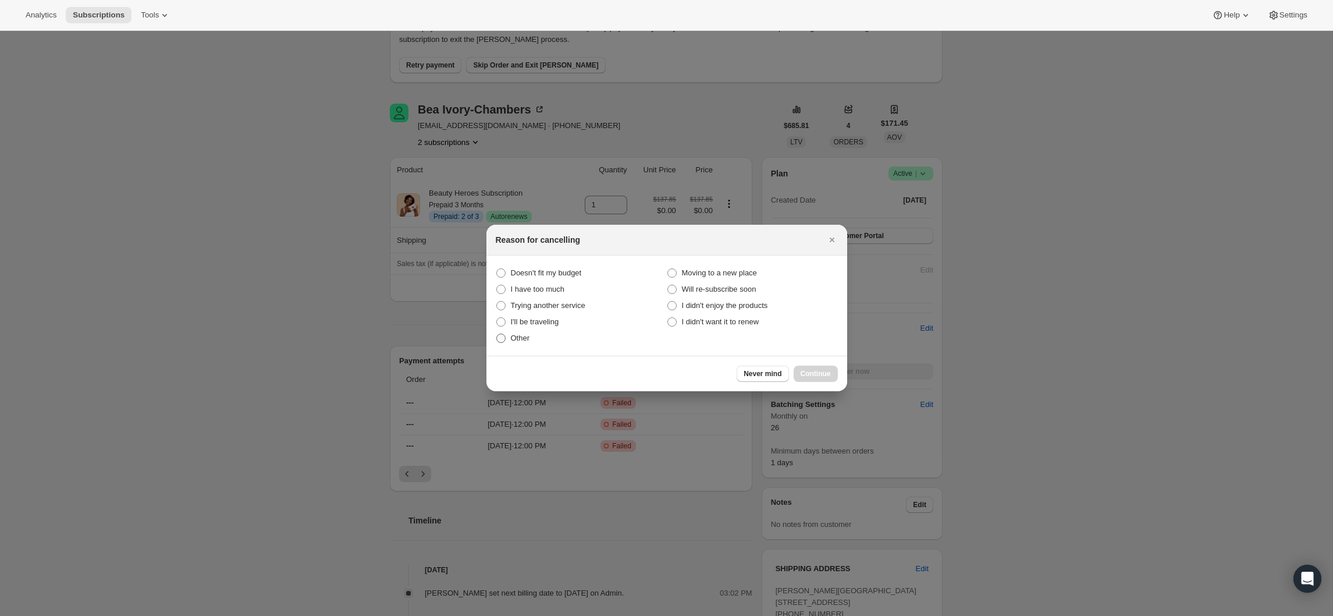
click at [524, 340] on span "Other" at bounding box center [520, 337] width 19 height 9
click at [497, 334] on input "Other" at bounding box center [496, 333] width 1 height 1
radio input "true"
click at [820, 371] on span "Continue" at bounding box center [816, 373] width 30 height 9
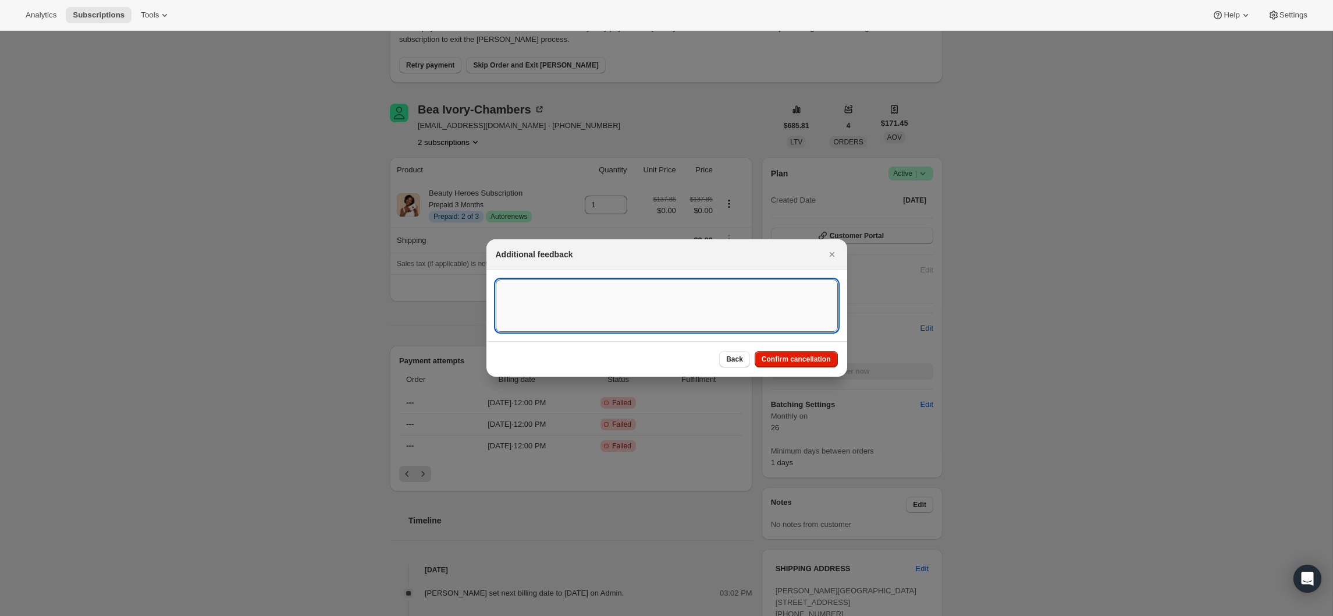
click at [748, 286] on textarea ":rh1:" at bounding box center [667, 305] width 342 height 52
click at [591, 285] on textarea "Received all boxes." at bounding box center [667, 305] width 342 height 52
type textarea "Received all boxes."
click at [730, 350] on div "Back Confirm cancellation" at bounding box center [666, 358] width 361 height 35
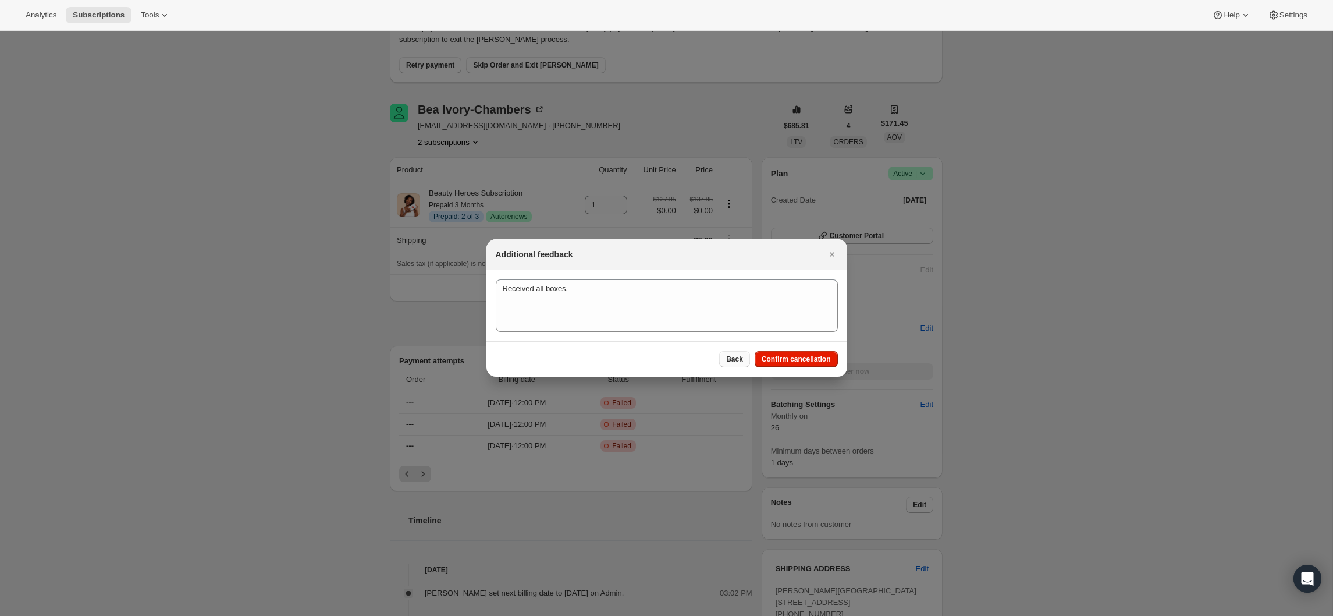
click at [733, 360] on span "Back" at bounding box center [734, 358] width 17 height 9
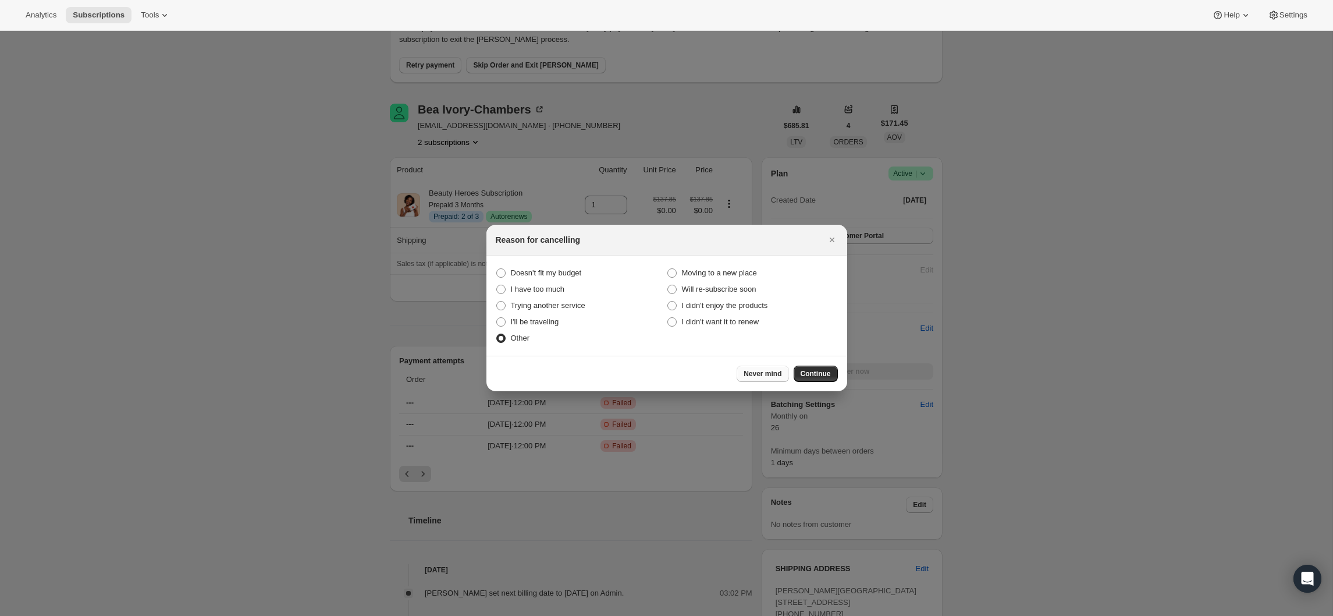
click at [751, 375] on span "Never mind" at bounding box center [763, 373] width 38 height 9
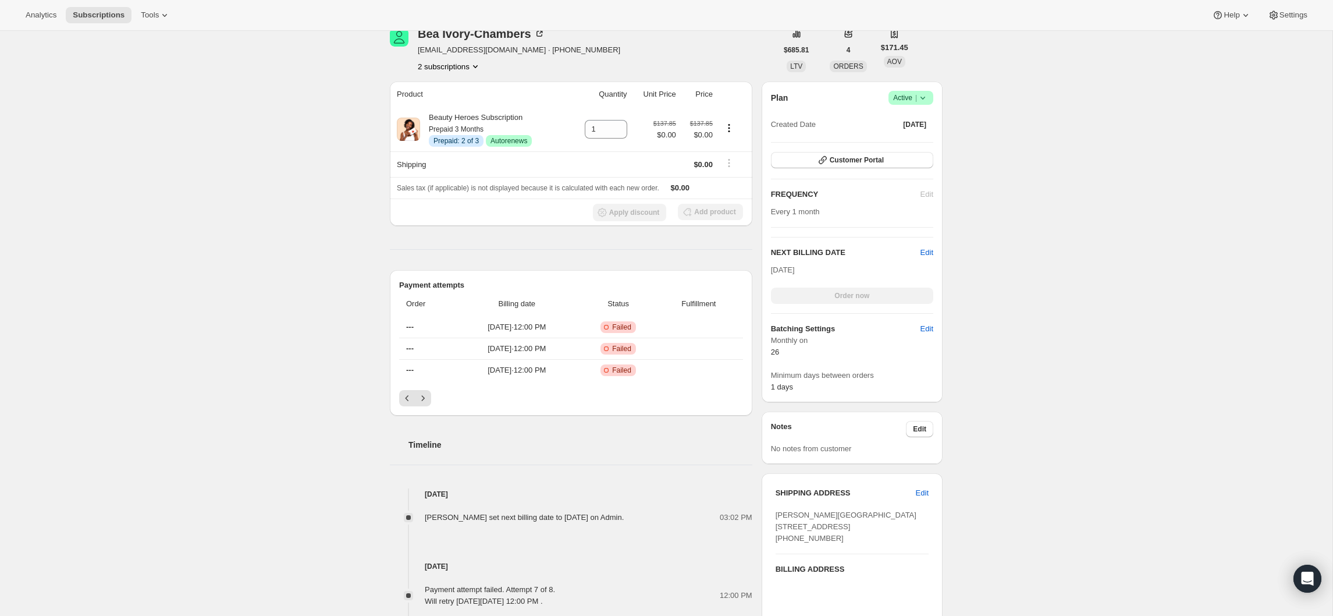
scroll to position [182, 0]
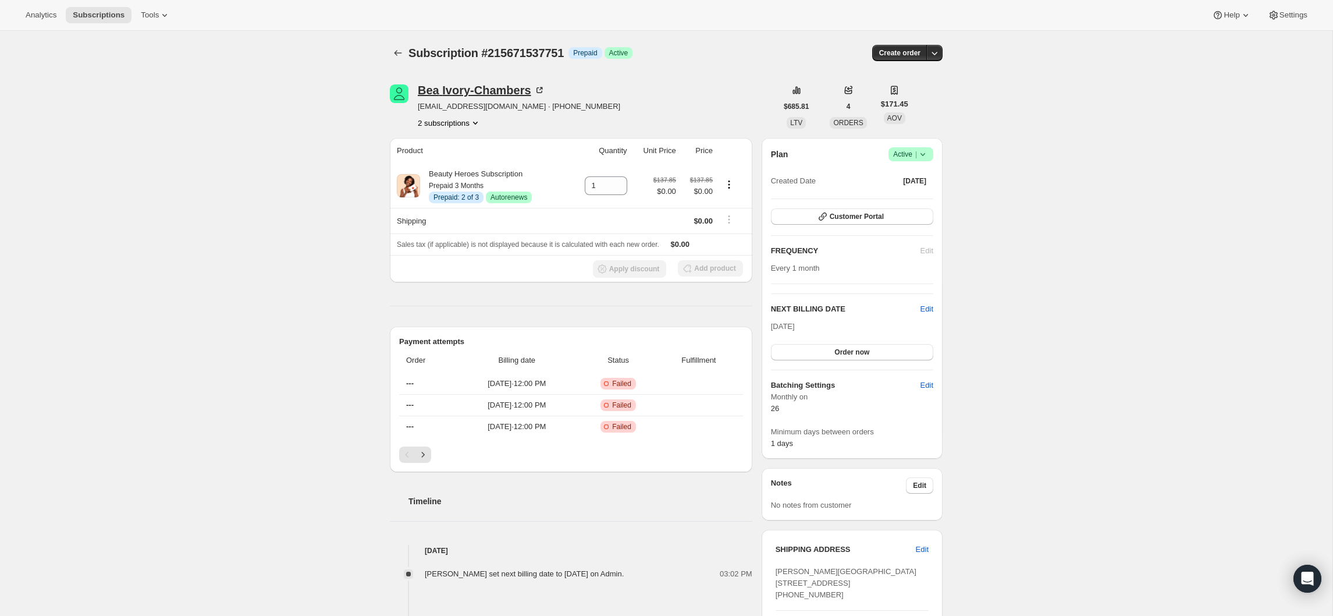
click at [489, 88] on div "Bea Ivory-Chambers" at bounding box center [481, 90] width 127 height 12
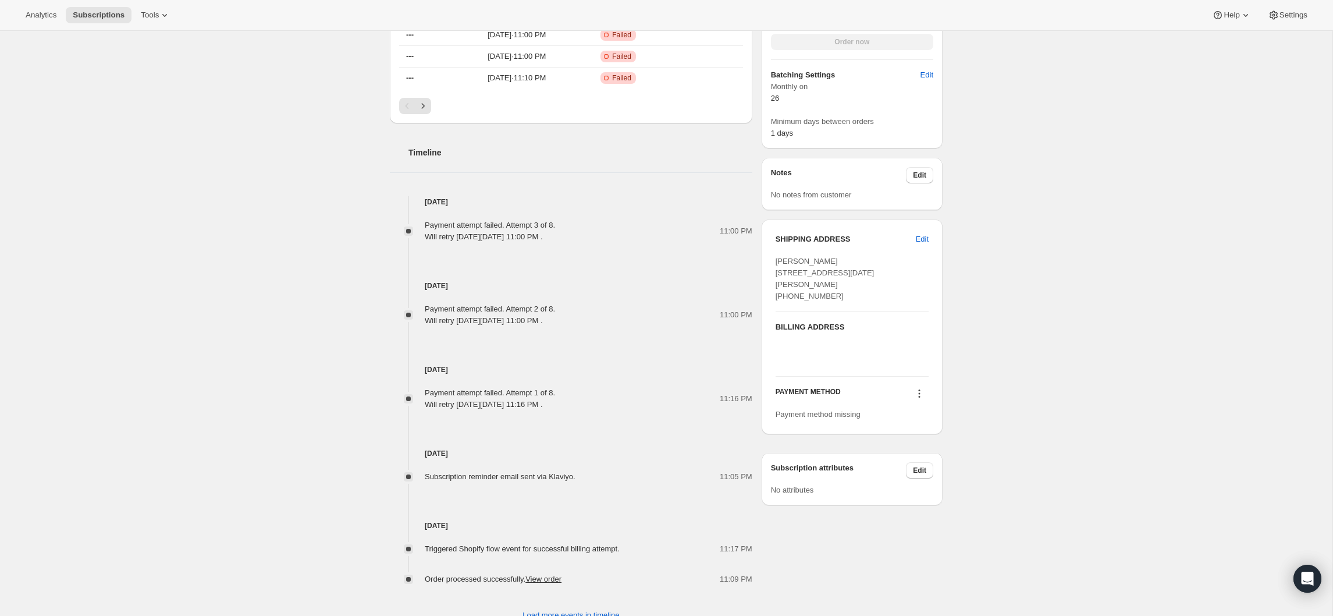
scroll to position [447, 0]
click at [918, 405] on icon at bounding box center [919, 399] width 12 height 12
click at [912, 431] on span "Select payment method" at bounding box center [917, 432] width 80 height 9
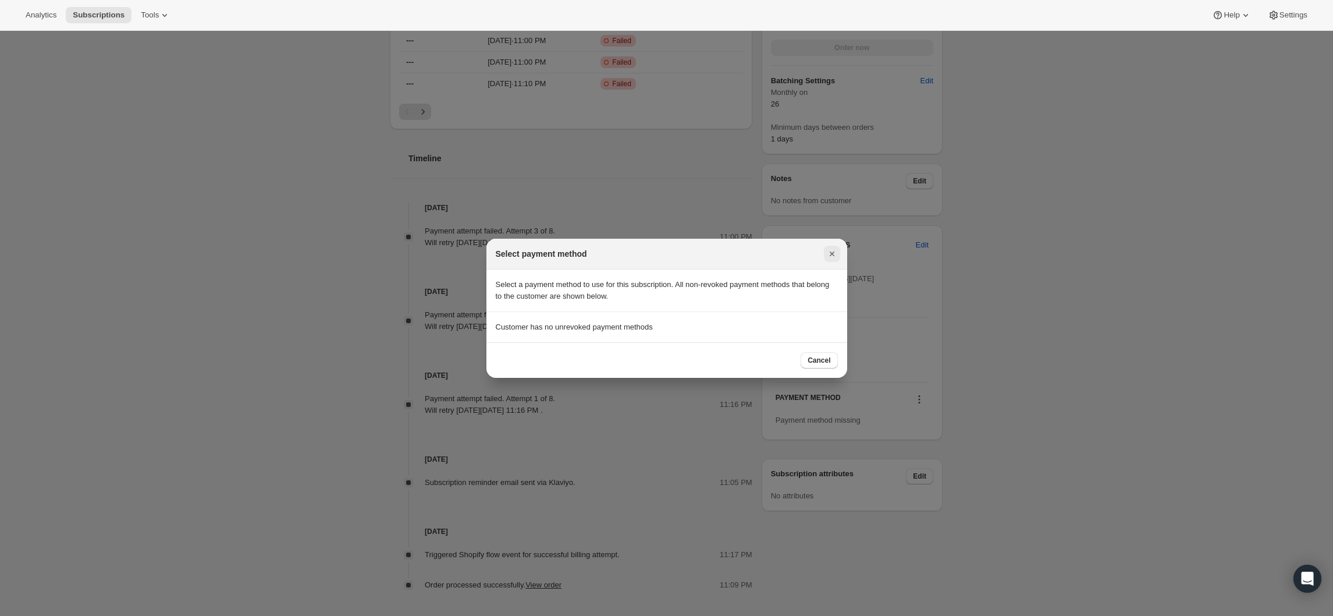
click at [830, 255] on icon "Close" at bounding box center [831, 253] width 5 height 5
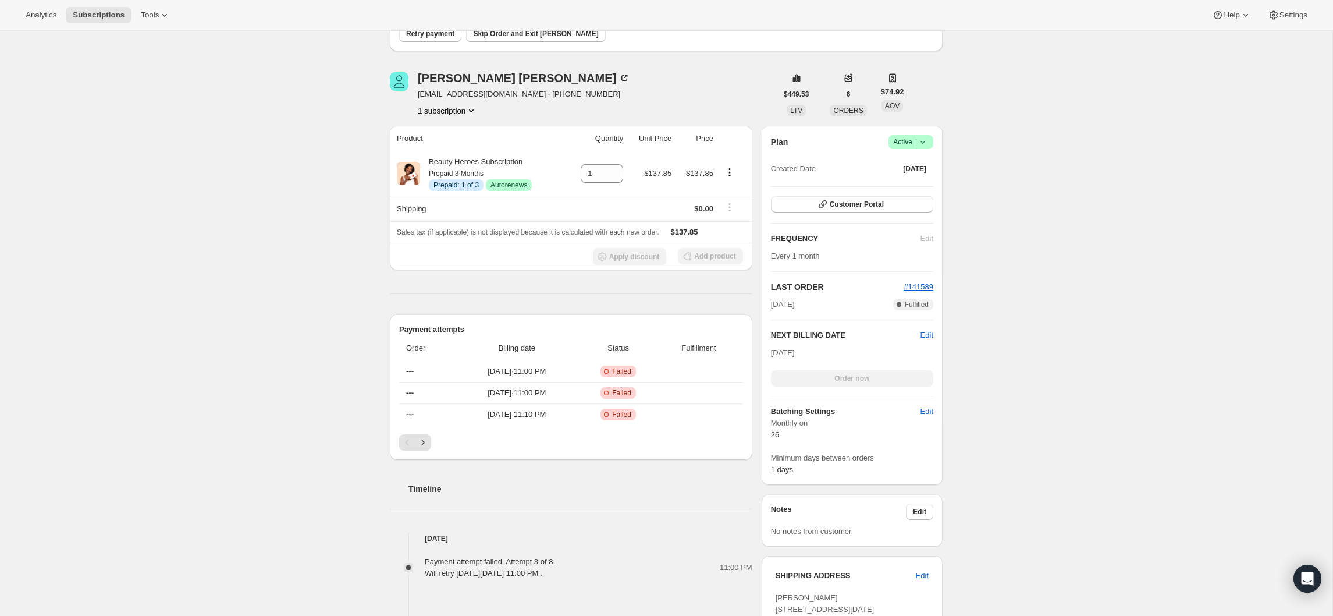
scroll to position [113, 0]
click at [423, 446] on icon "Next" at bounding box center [423, 446] width 12 height 12
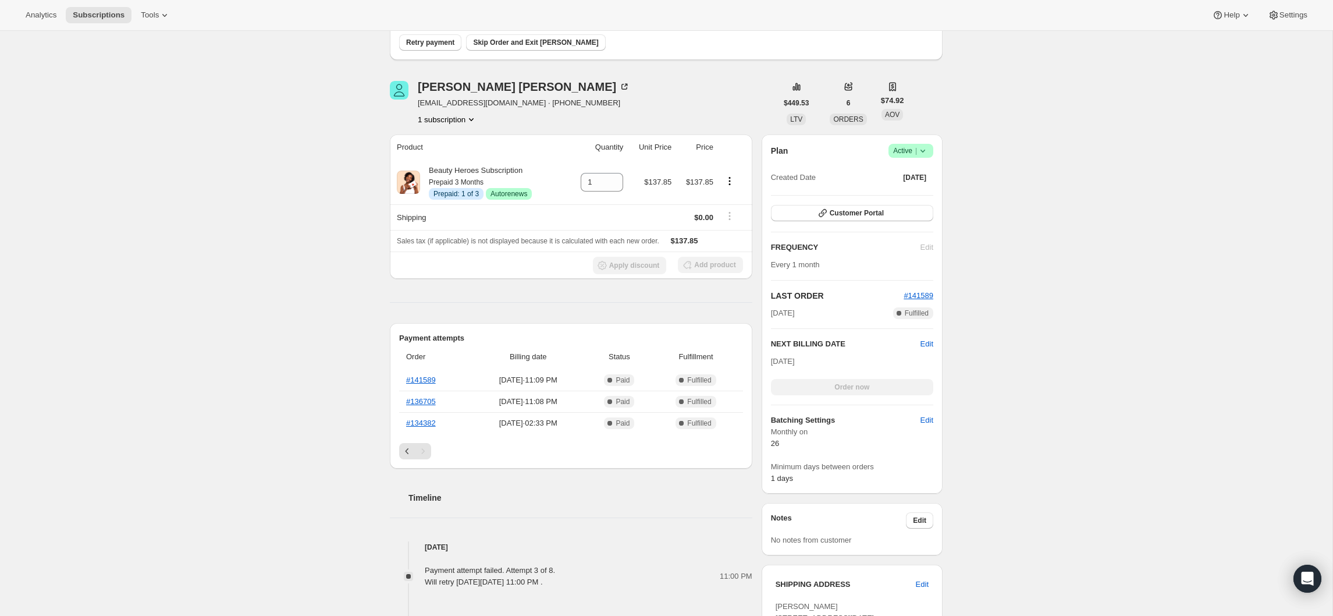
scroll to position [88, 0]
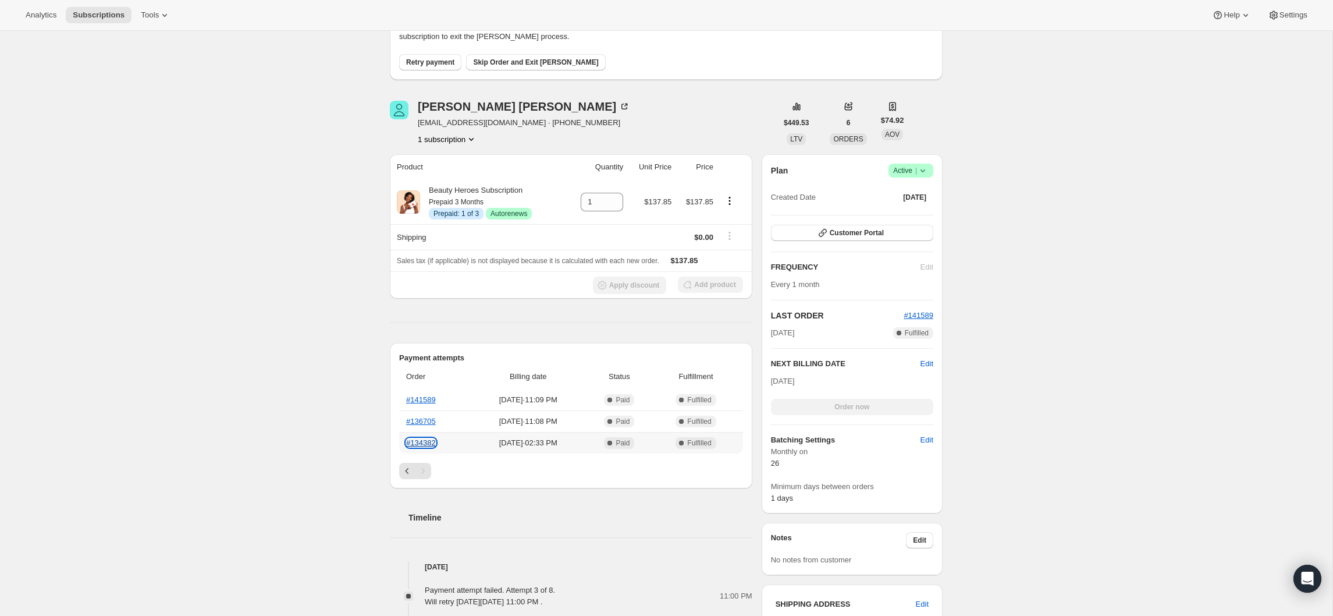
click at [432, 444] on link "#134382" at bounding box center [421, 442] width 30 height 9
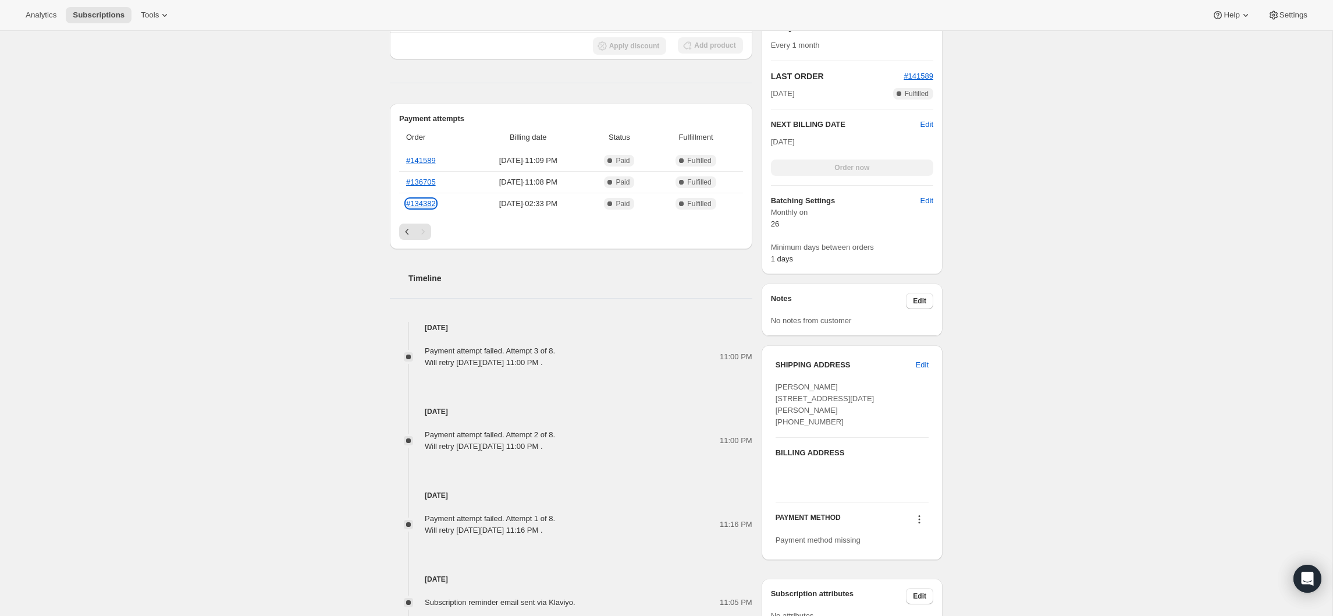
scroll to position [400, 0]
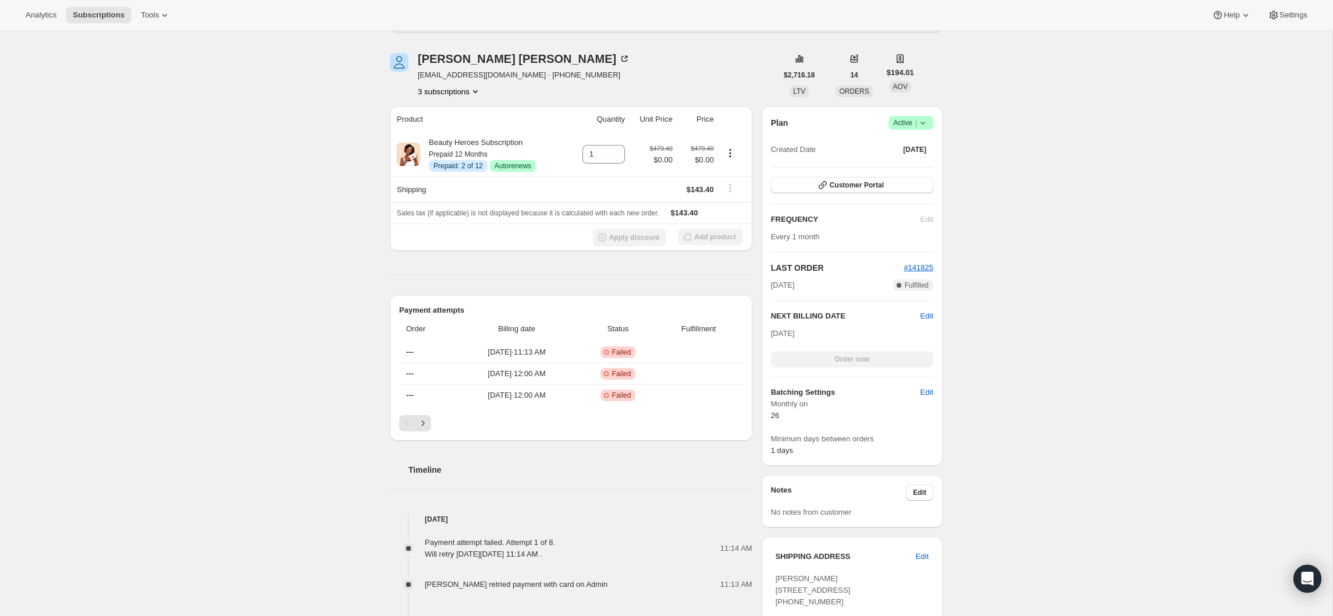
scroll to position [111, 0]
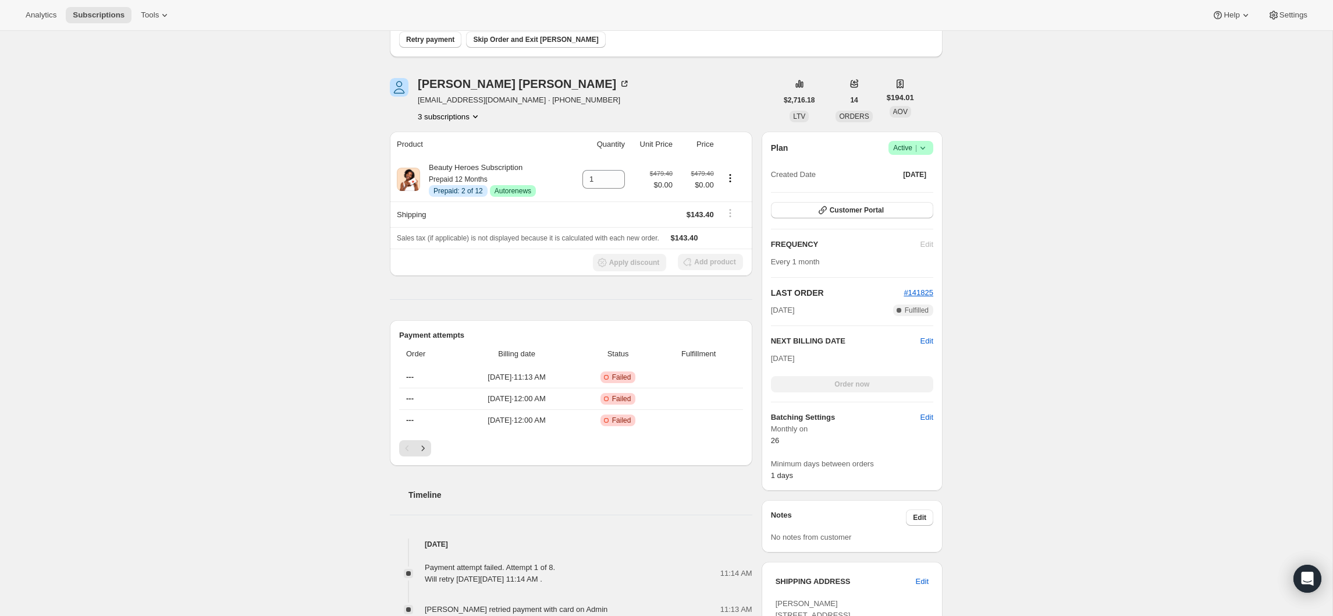
click at [446, 117] on button "3 subscriptions" at bounding box center [449, 117] width 63 height 12
click at [443, 154] on span "214506274903" at bounding box center [431, 158] width 51 height 9
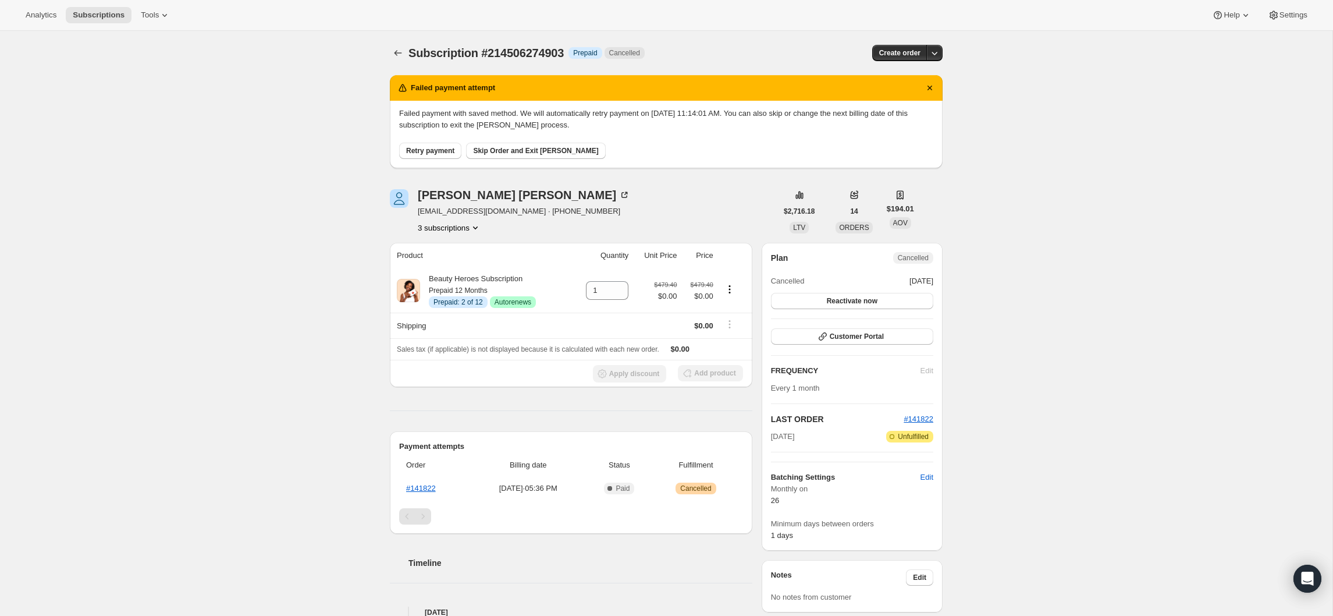
click at [465, 225] on button "3 subscriptions" at bounding box center [449, 228] width 63 height 12
click at [463, 240] on button "206355464279" at bounding box center [448, 249] width 92 height 19
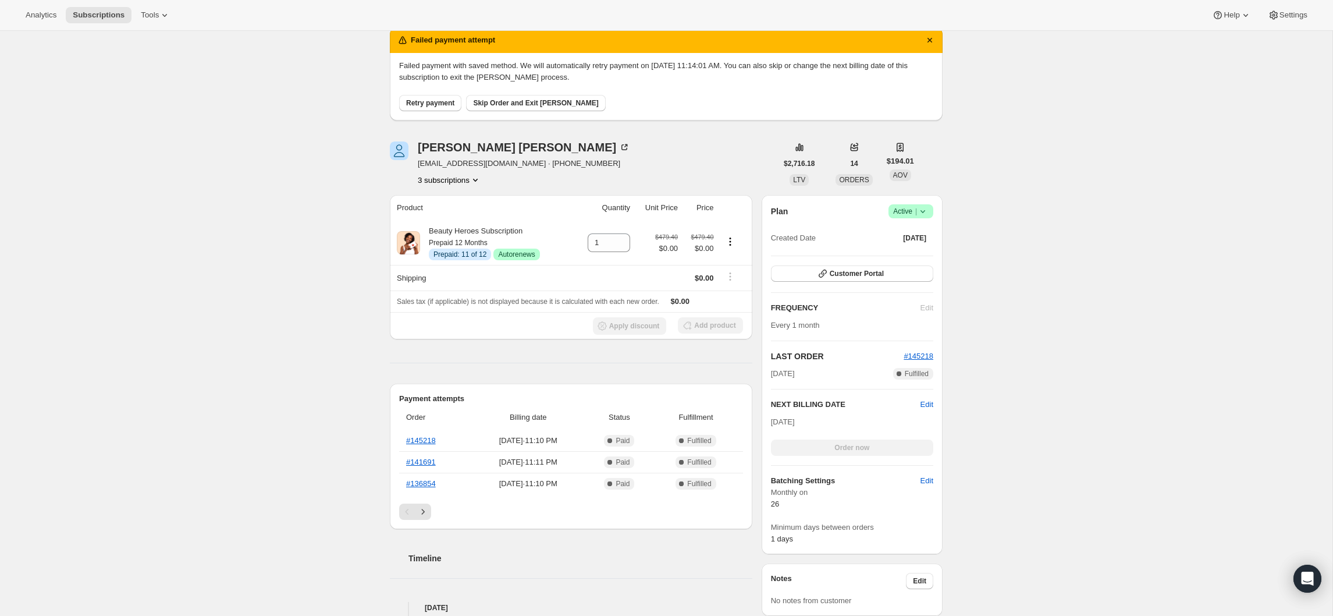
scroll to position [45, 0]
click at [440, 186] on button "3 subscriptions" at bounding box center [449, 182] width 63 height 12
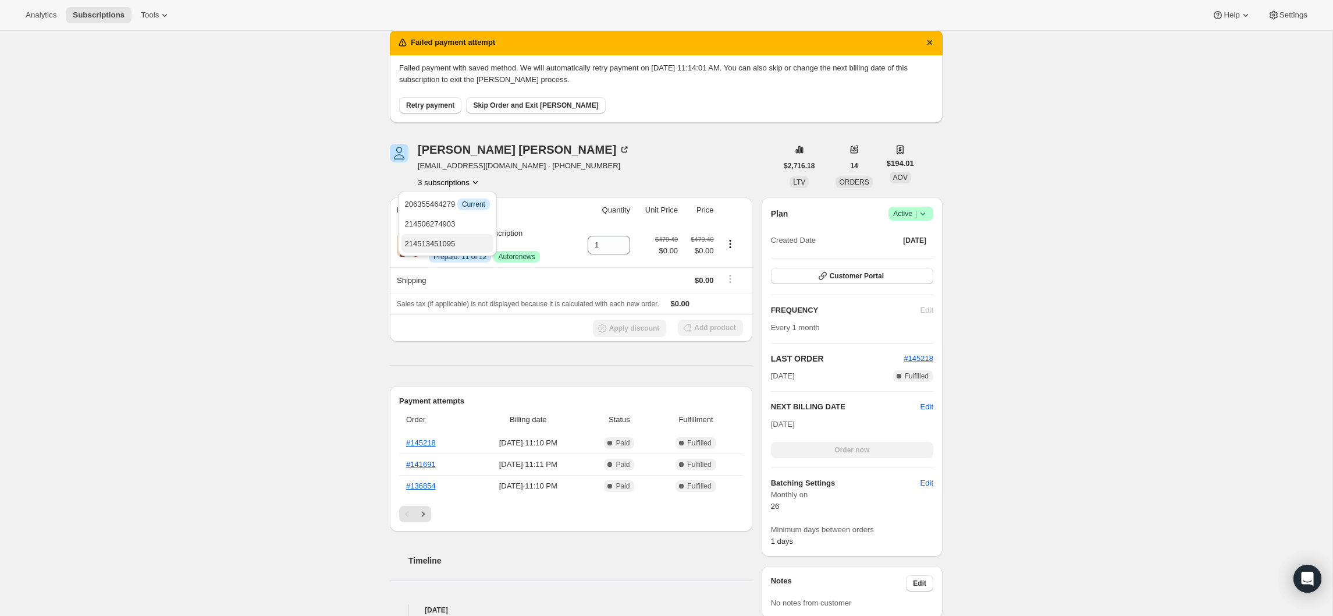
click at [435, 240] on span "214513451095" at bounding box center [430, 243] width 51 height 9
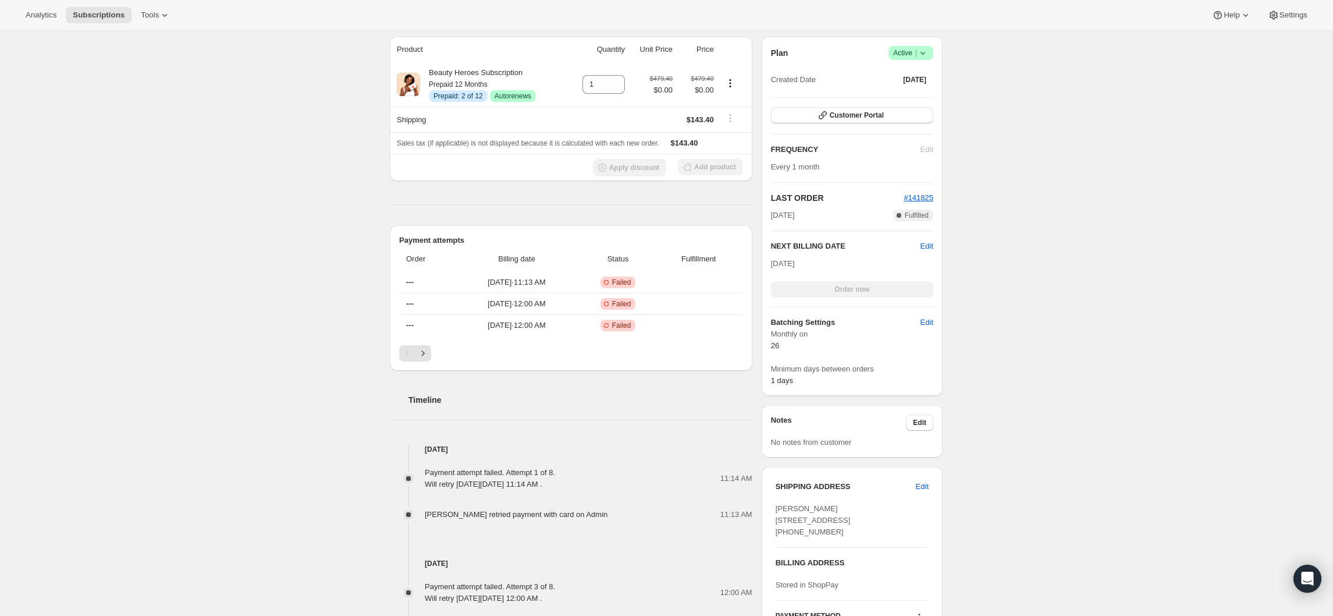
scroll to position [317, 0]
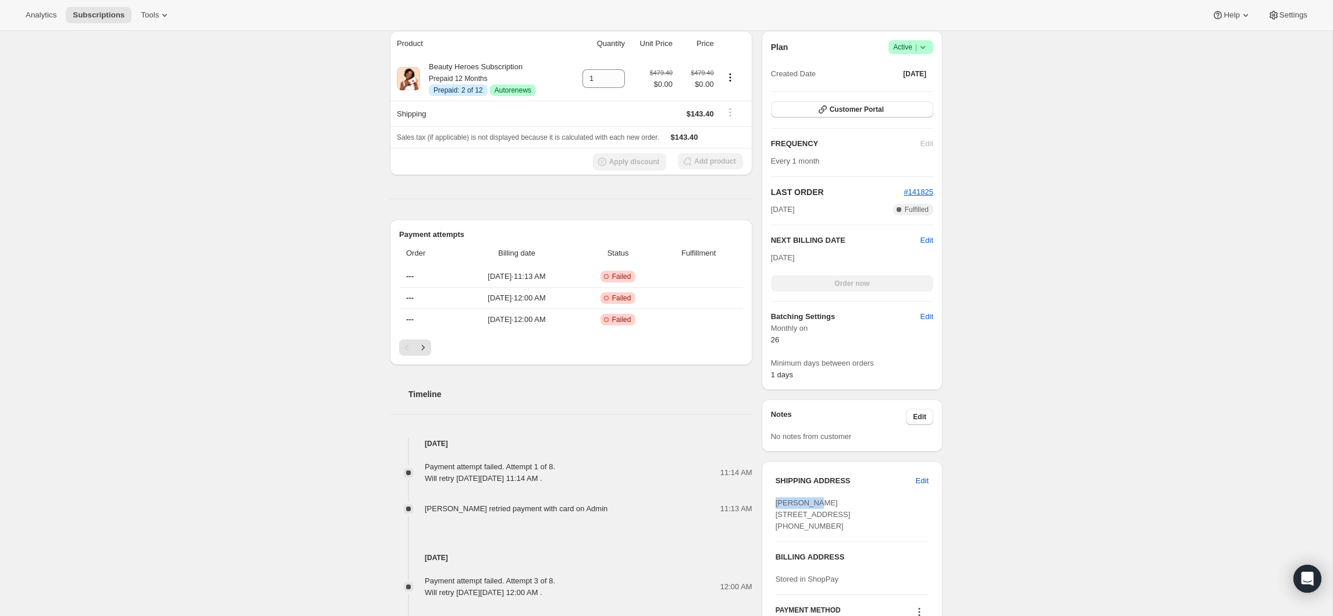
drag, startPoint x: 819, startPoint y: 503, endPoint x: 773, endPoint y: 504, distance: 46.6
click at [773, 504] on div "SHIPPING ADDRESS Edit Bev Stubbs 1603 Hollywood Crescent Victoria BC, V8S 1H8 C…" at bounding box center [852, 562] width 181 height 203
click at [282, 418] on div "Subscription #214513451095. This page is ready Subscription #214513451095 Info …" at bounding box center [666, 305] width 1332 height 1183
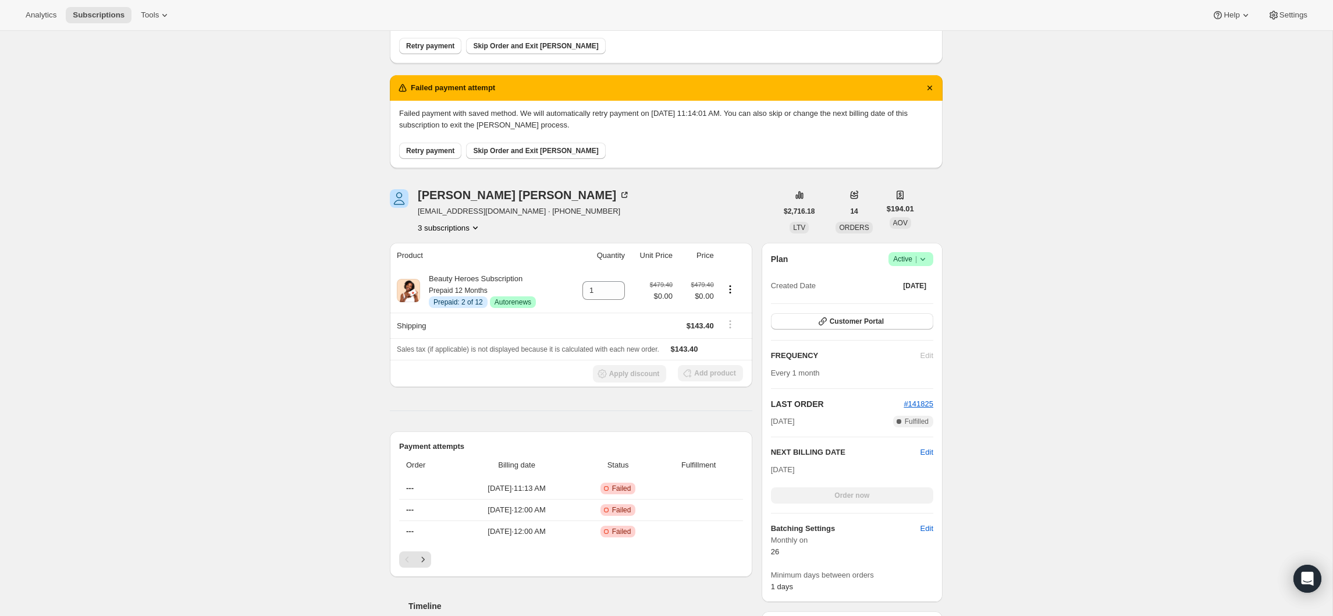
scroll to position [51, 0]
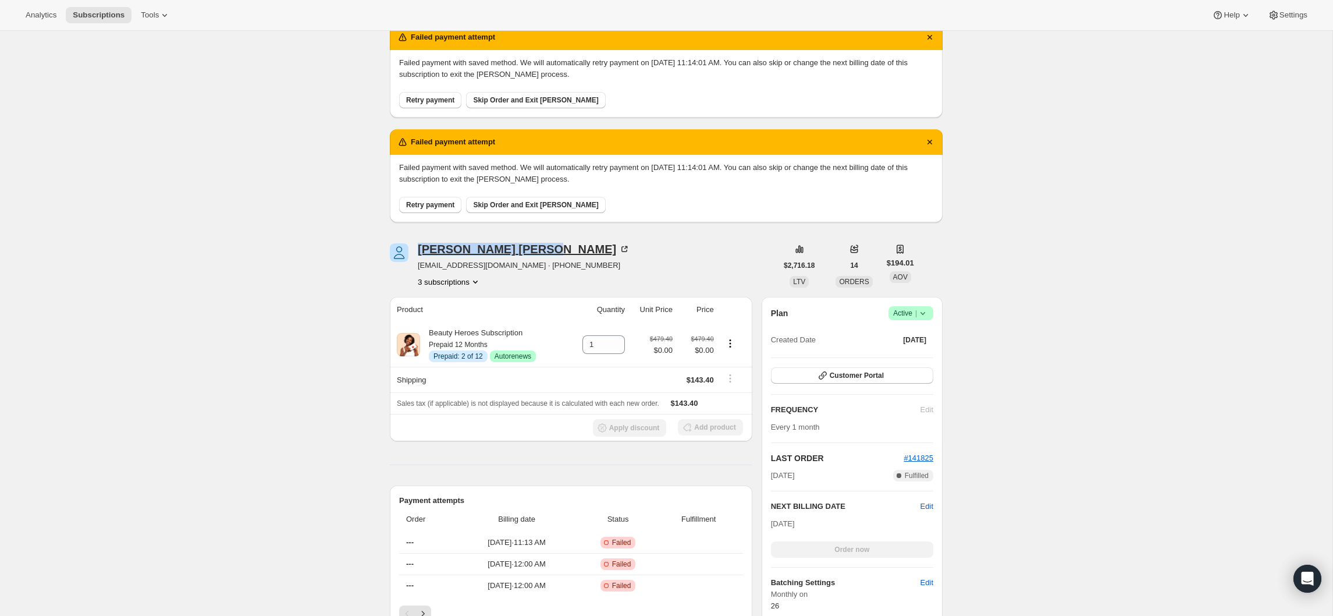
drag, startPoint x: 417, startPoint y: 246, endPoint x: 531, endPoint y: 248, distance: 113.5
click at [531, 248] on div "Devon Amelia Stubbs devonstubbs@gmail.com · +12508859065 3 subscriptions" at bounding box center [583, 265] width 387 height 44
copy div "Devon Amelia Stubbs"
click at [214, 228] on div "Subscription #214513451095. This page is ready Subscription #214513451095 Info …" at bounding box center [666, 571] width 1332 height 1183
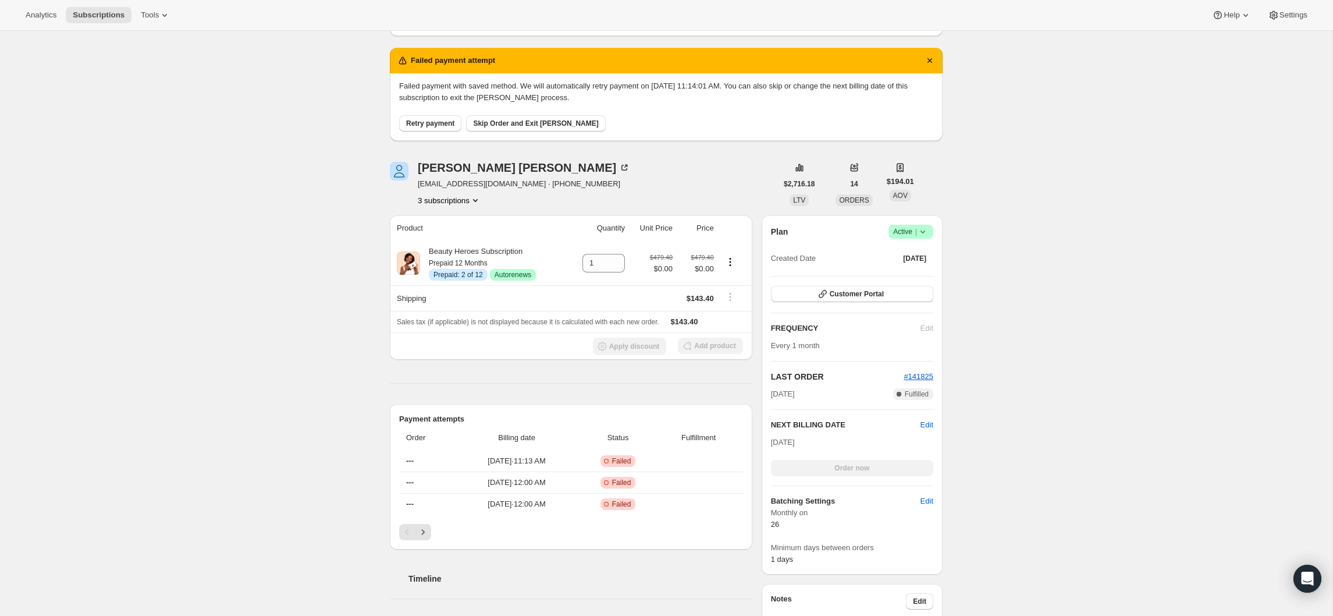
scroll to position [133, 0]
click at [426, 527] on icon "Next" at bounding box center [423, 531] width 12 height 12
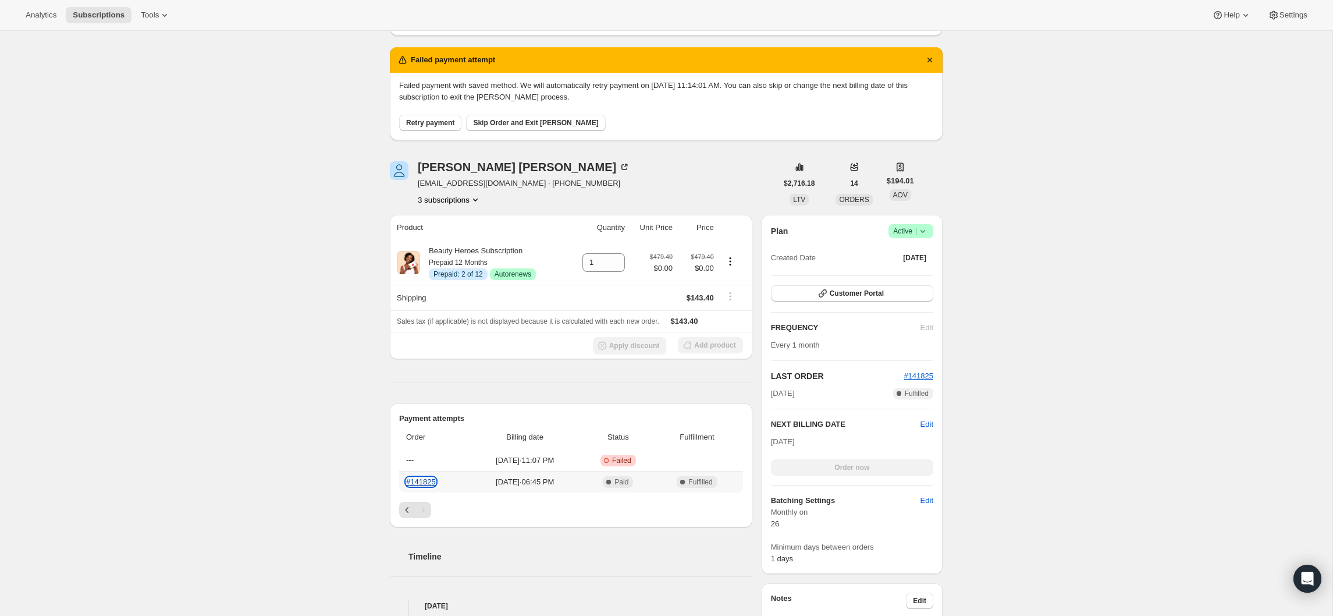
click at [424, 477] on link "#141825" at bounding box center [421, 481] width 30 height 9
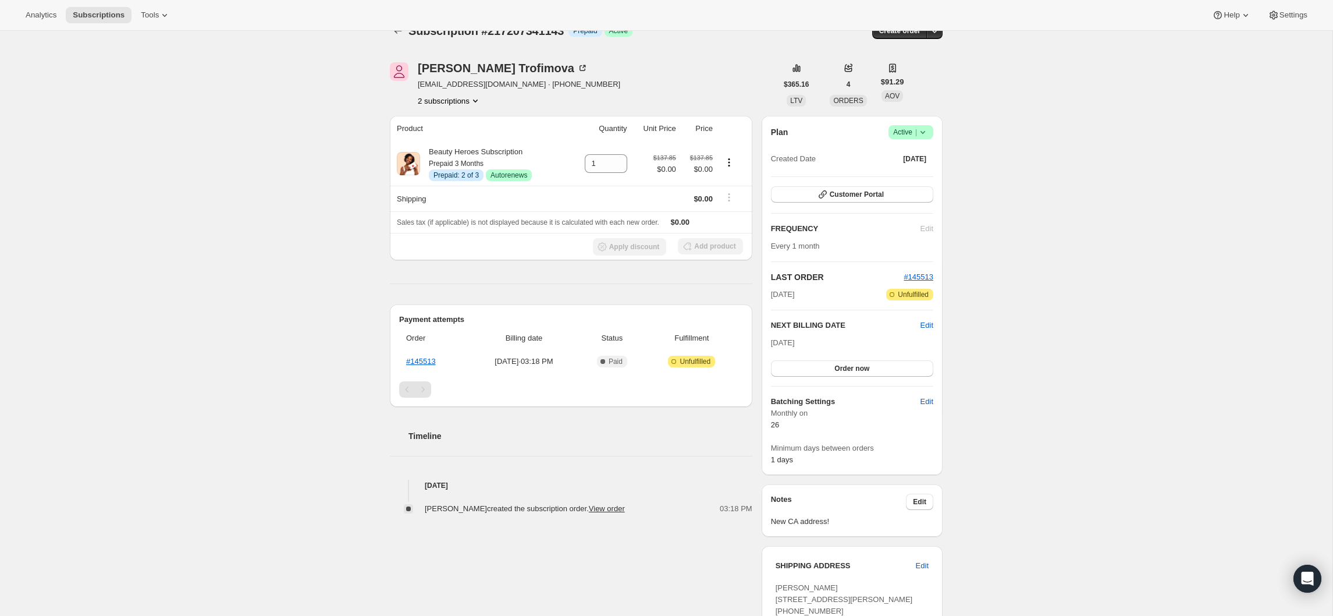
scroll to position [5, 0]
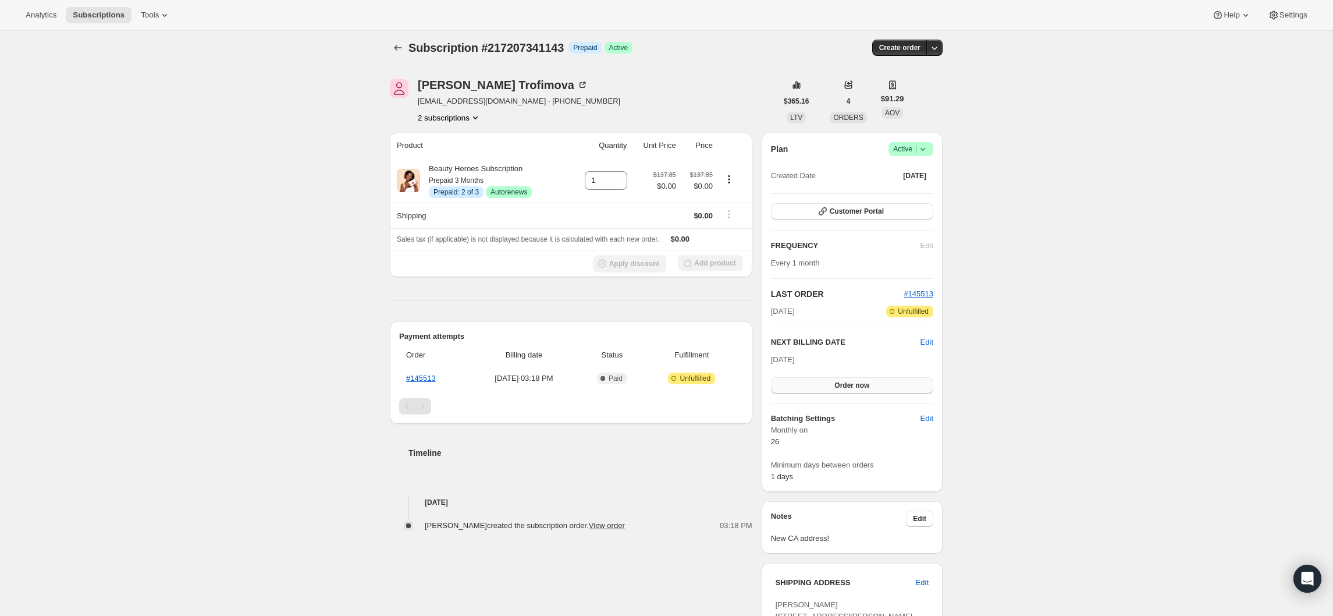
click at [819, 378] on button "Order now" at bounding box center [852, 385] width 162 height 16
click at [819, 383] on button "Click to confirm" at bounding box center [852, 385] width 162 height 16
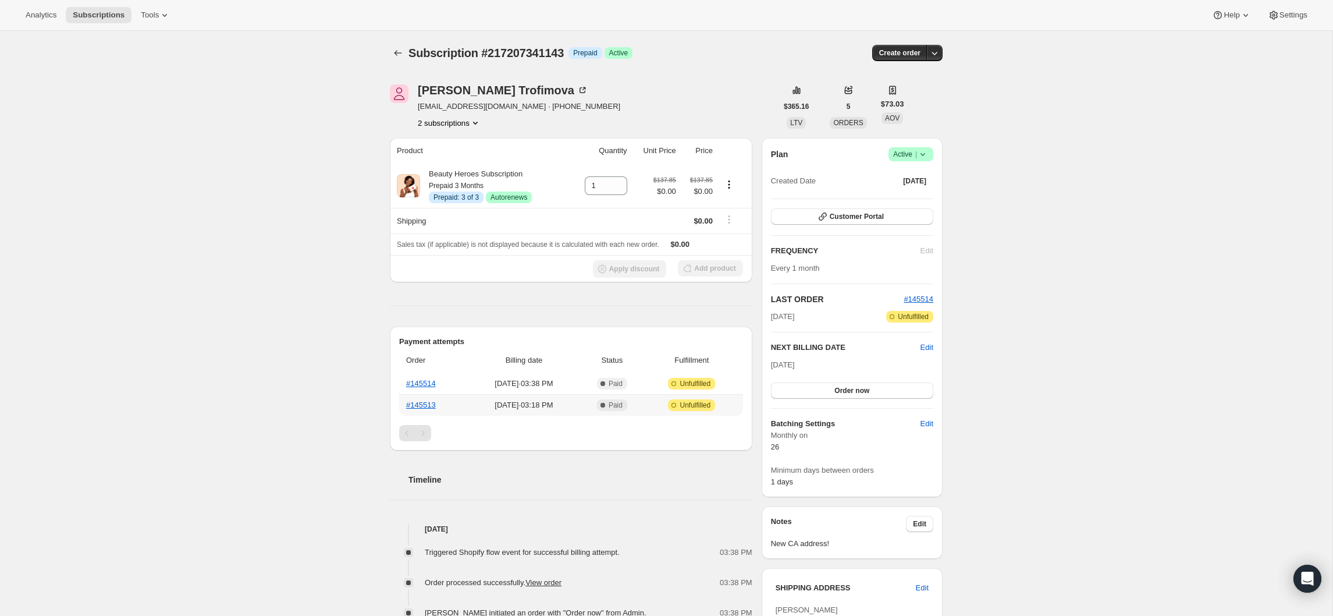
click at [423, 399] on th "#145513" at bounding box center [433, 405] width 69 height 22
click at [424, 405] on link "#145513" at bounding box center [421, 404] width 30 height 9
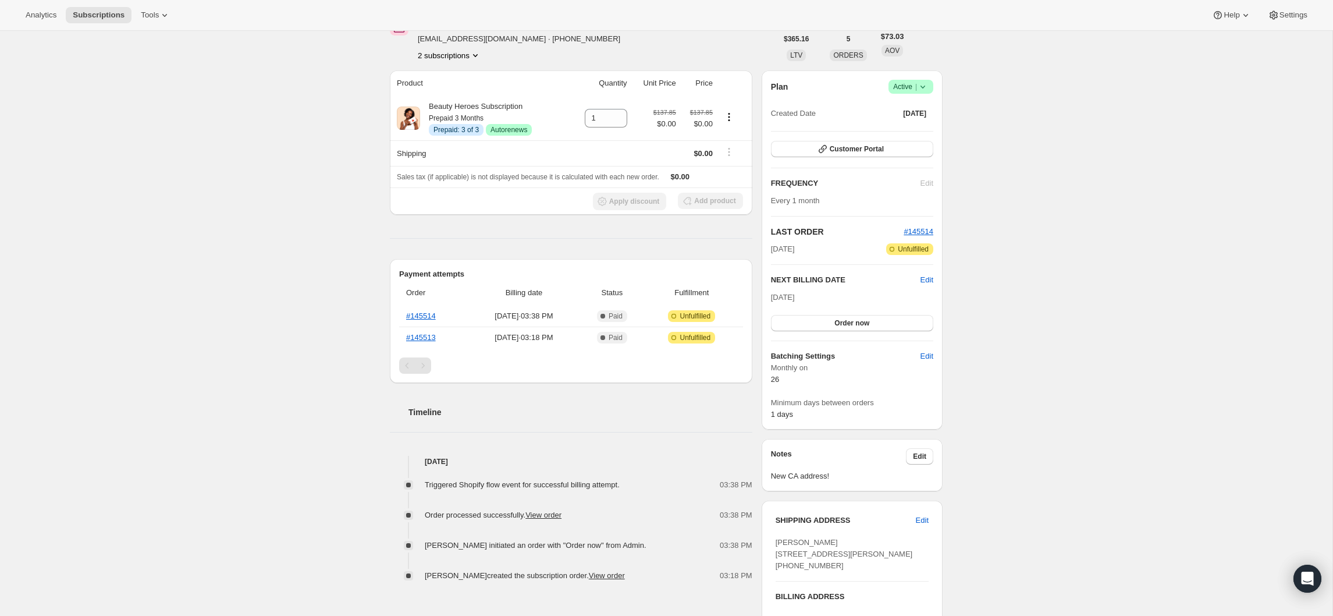
scroll to position [66, 0]
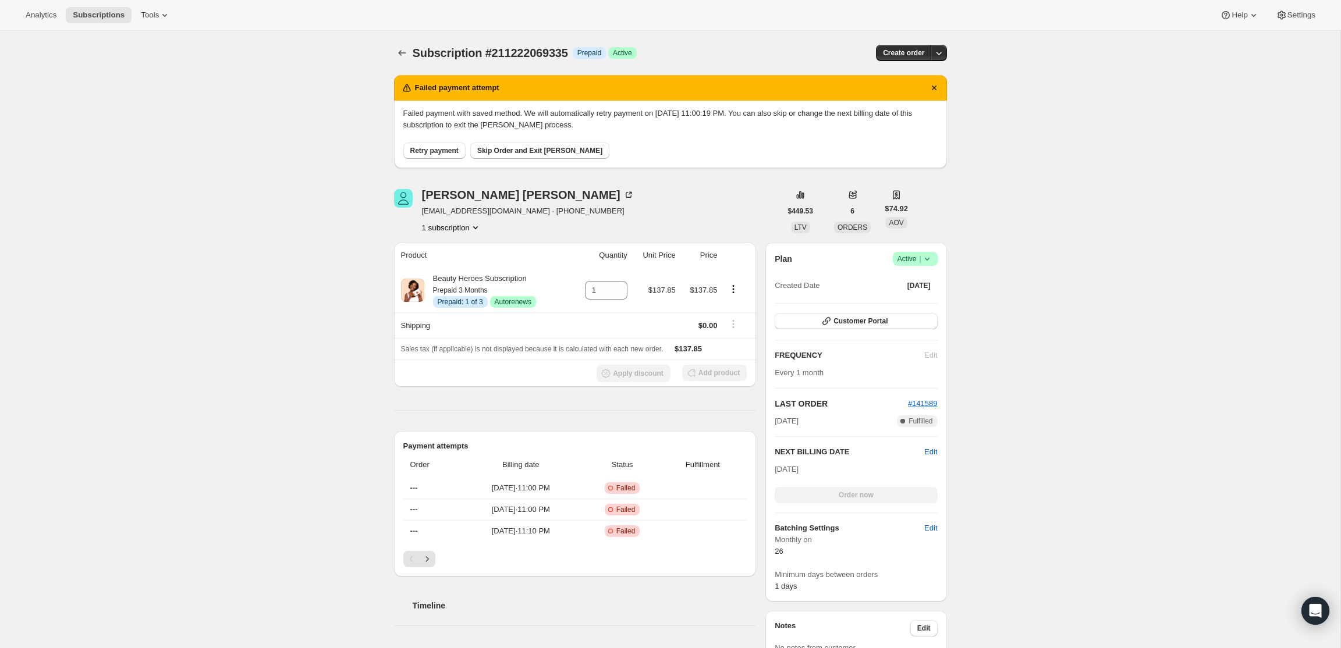
click at [929, 259] on icon at bounding box center [927, 259] width 12 height 12
click at [922, 295] on button "Cancel subscription" at bounding box center [911, 301] width 73 height 19
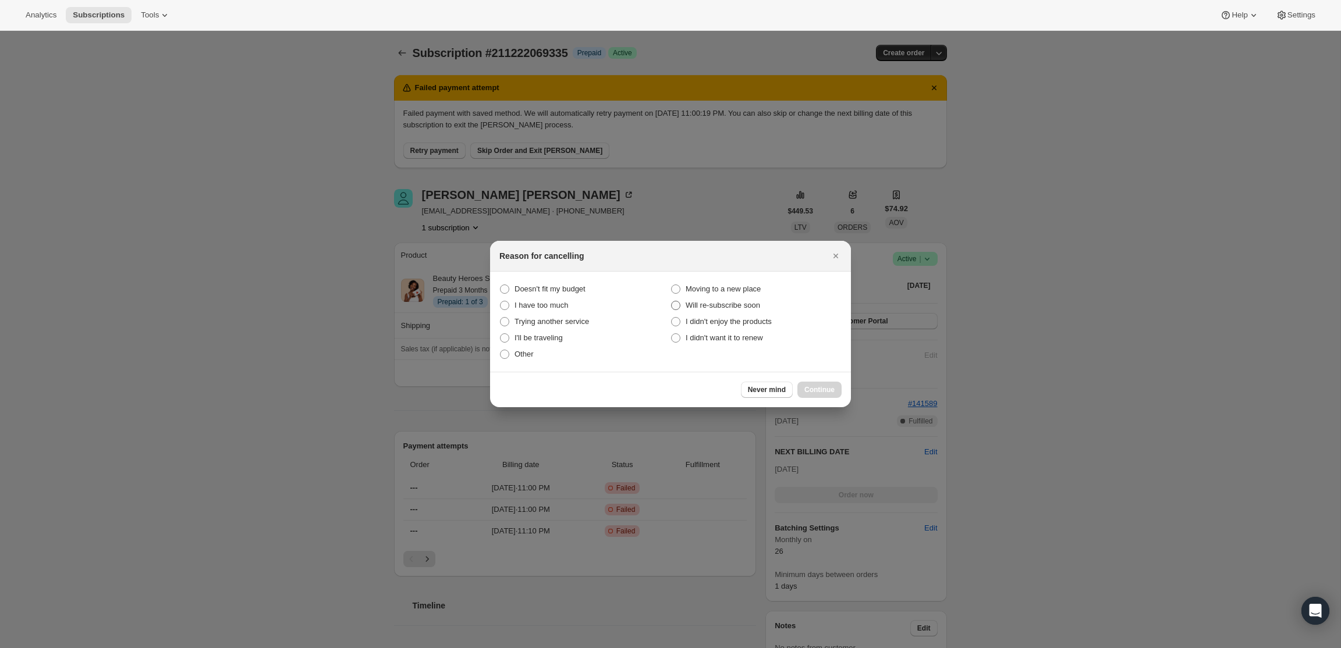
click at [699, 308] on span "Will re-subscribe soon" at bounding box center [722, 305] width 74 height 9
click at [671, 301] on "Will re-subscribe soon" at bounding box center [671, 301] width 1 height 1
radio "true"
click at [826, 388] on span "Continue" at bounding box center [819, 389] width 30 height 9
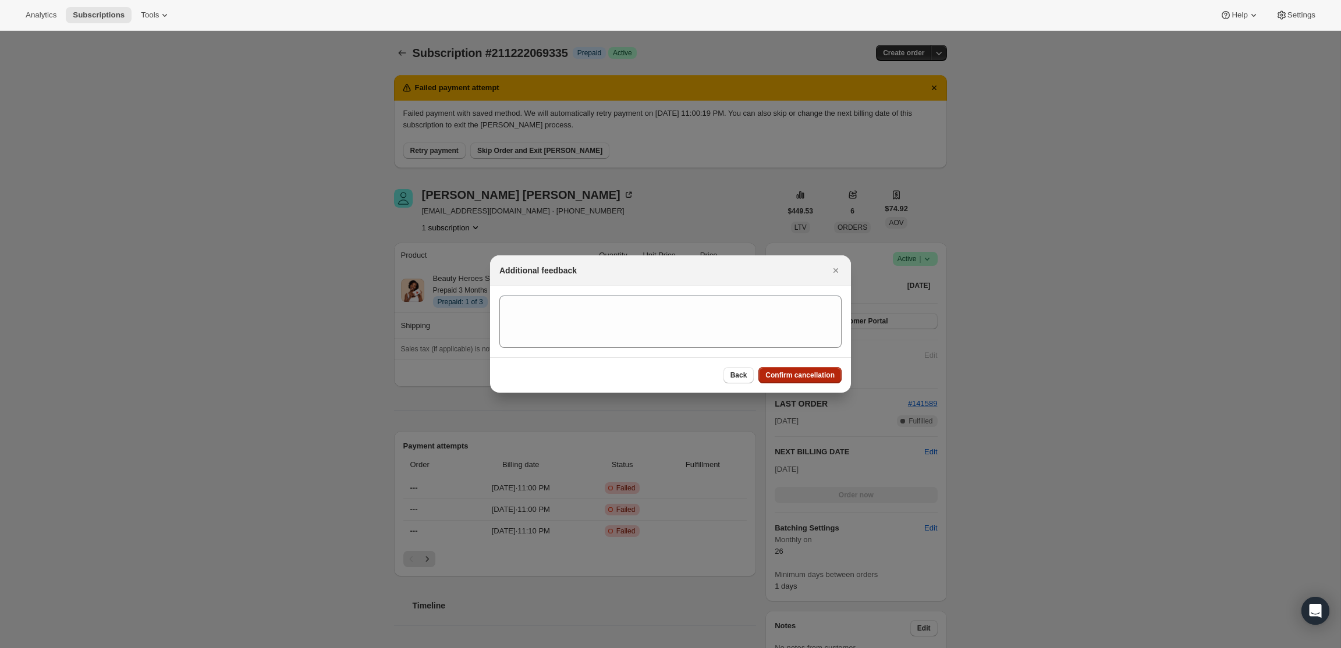
click at [803, 371] on span "Confirm cancellation" at bounding box center [799, 375] width 69 height 9
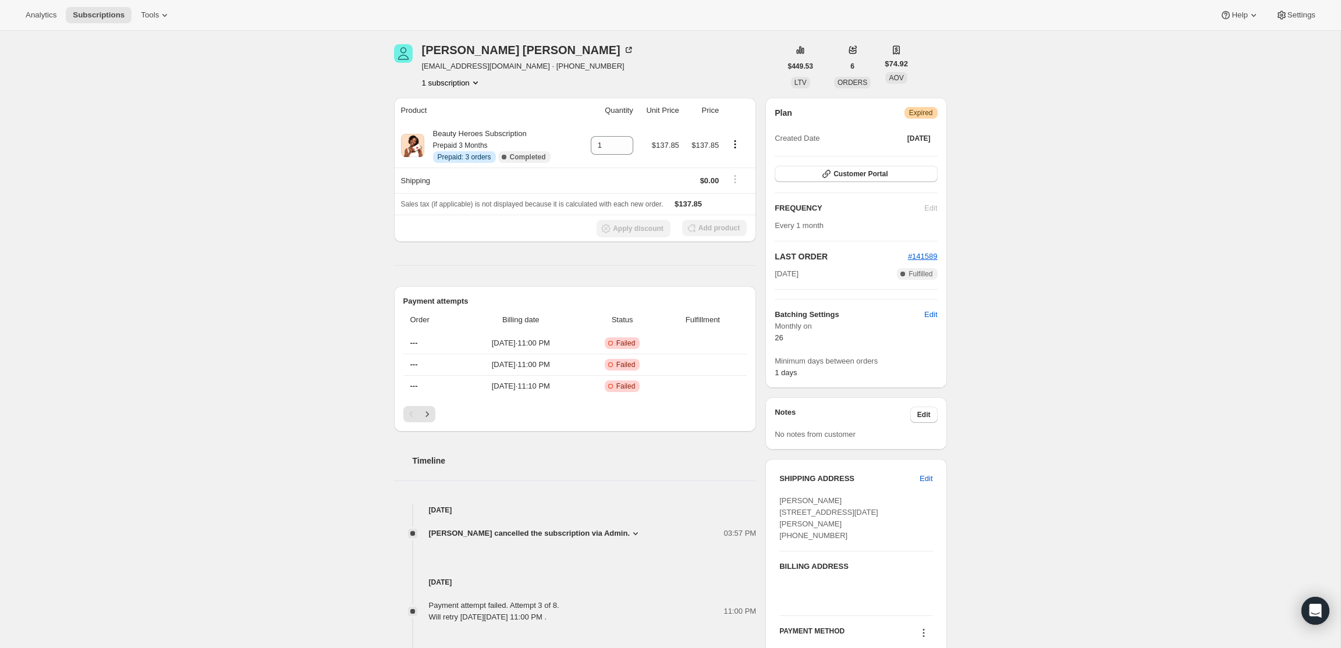
scroll to position [183, 0]
